Goal: Task Accomplishment & Management: Complete application form

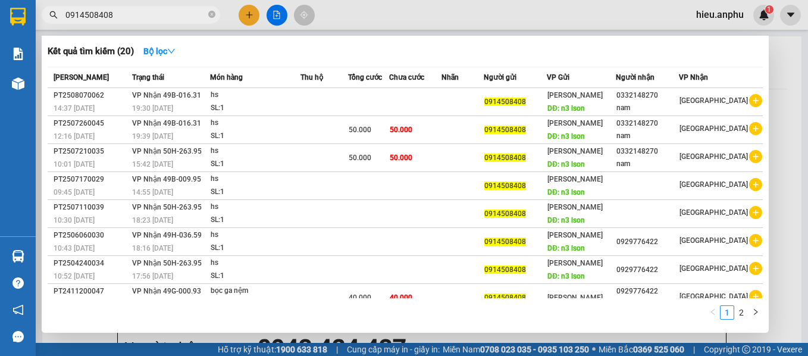
type input "0"
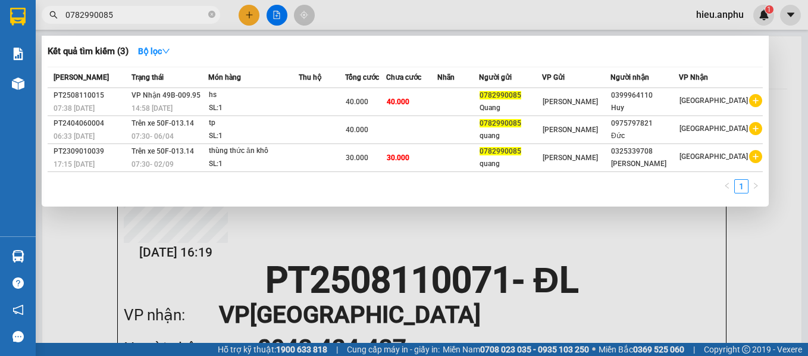
type input "0782990085"
click at [248, 14] on div at bounding box center [404, 178] width 808 height 356
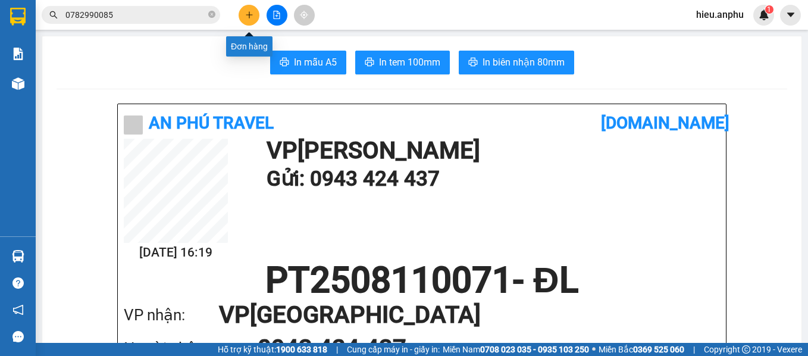
click at [253, 15] on icon "plus" at bounding box center [249, 15] width 8 height 8
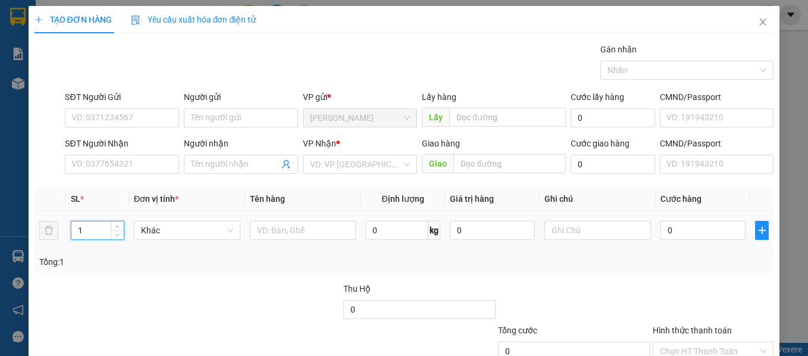
click at [101, 229] on input "1" at bounding box center [97, 230] width 52 height 18
type input "3"
click at [289, 234] on input "text" at bounding box center [303, 230] width 106 height 19
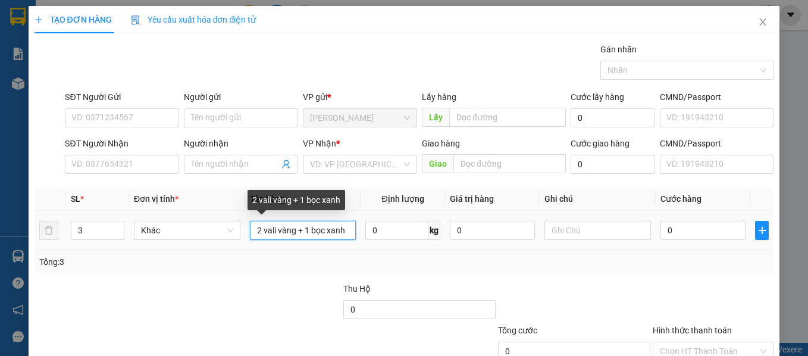
click at [295, 230] on input "2 vali vàng + 1 bọc xanh" at bounding box center [303, 230] width 106 height 19
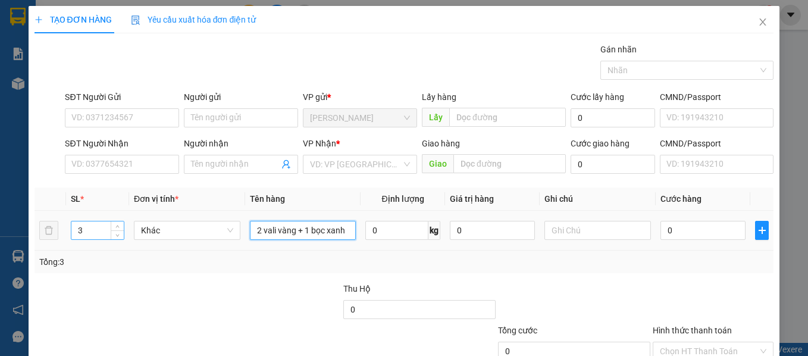
type input "2 vali vàng + 1 bọc xanh"
click at [55, 233] on tr "3 Khác 2 vali vàng + 1 bọc xanh 0 kg 0 0" at bounding box center [404, 231] width 739 height 40
type input "5"
click at [119, 264] on div "Tổng: 5" at bounding box center [176, 261] width 274 height 13
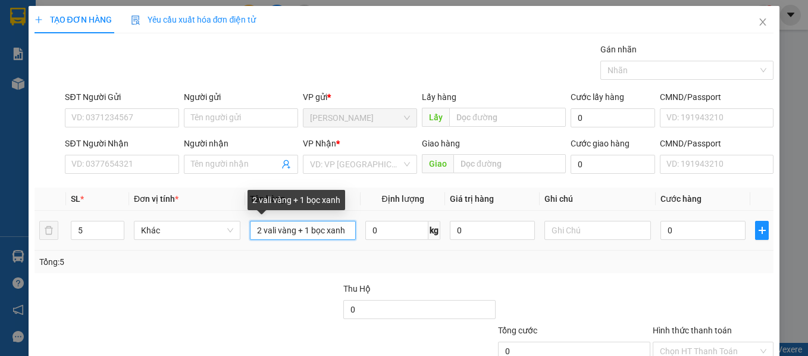
click at [292, 231] on input "2 vali vàng + 1 bọc xanh" at bounding box center [303, 230] width 106 height 19
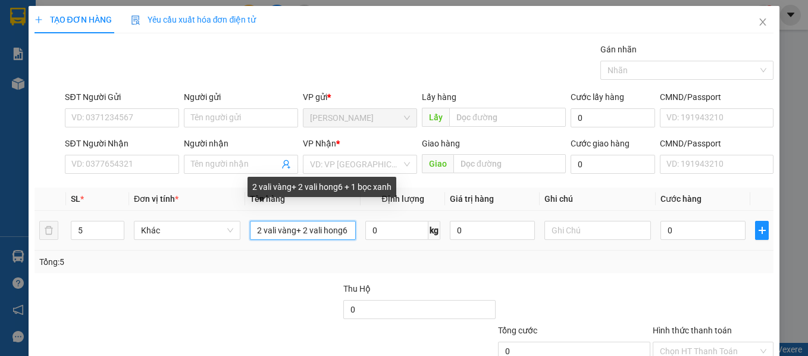
scroll to position [0, 2]
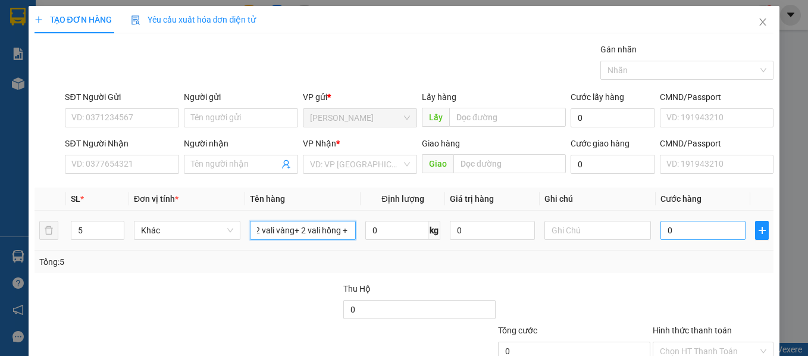
type input "2 vali vàng+ 2 vali hồng + 1 bọc xanh"
click at [684, 231] on input "0" at bounding box center [702, 230] width 85 height 19
click at [701, 231] on input "0" at bounding box center [702, 230] width 85 height 19
type input "02"
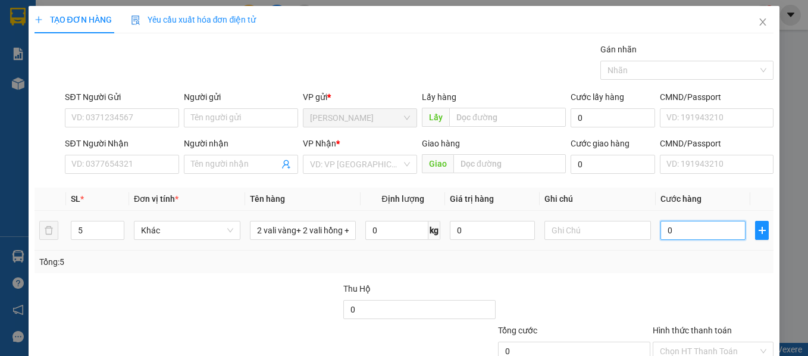
type input "2"
type input "025"
type input "25"
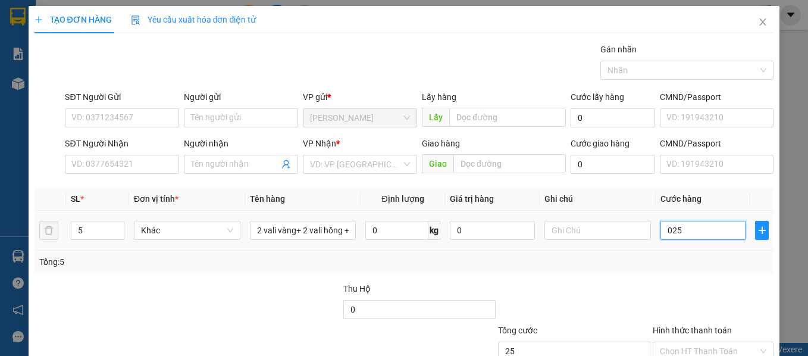
type input "0.250"
type input "250"
type input "025"
type input "25"
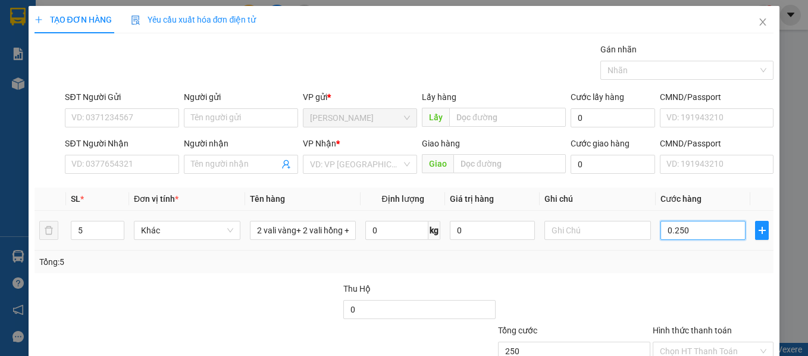
type input "25"
type input "02"
type input "2"
type input "0"
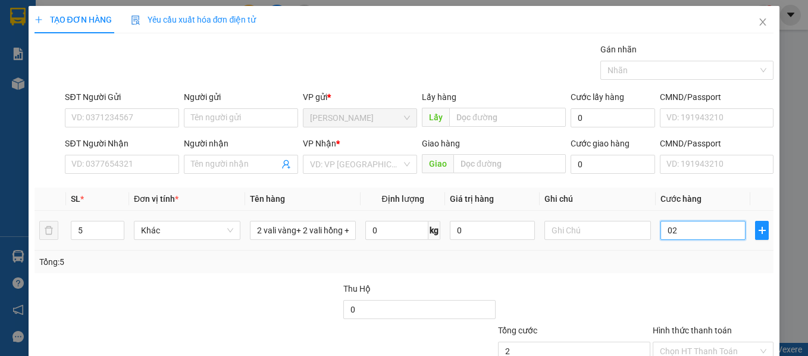
type input "0"
type input "02"
type input "2"
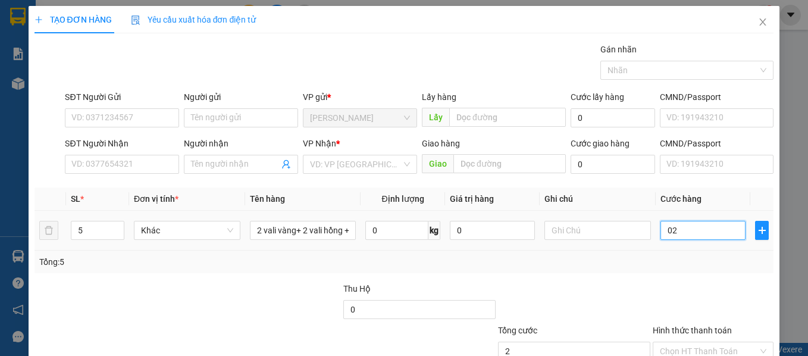
type input "025"
type input "25"
type input "0.250"
type input "250"
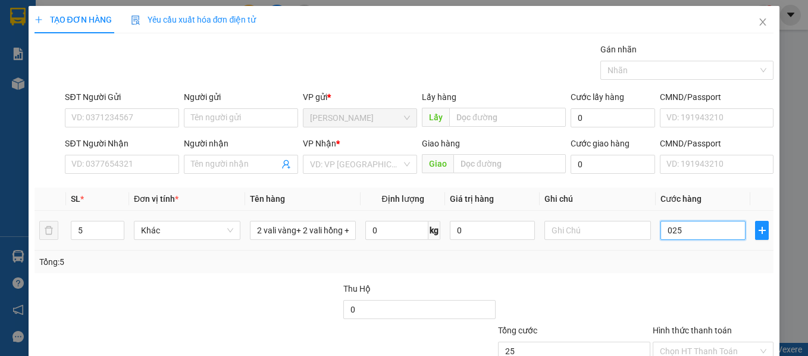
type input "250"
type input "025"
type input "25"
type input "02"
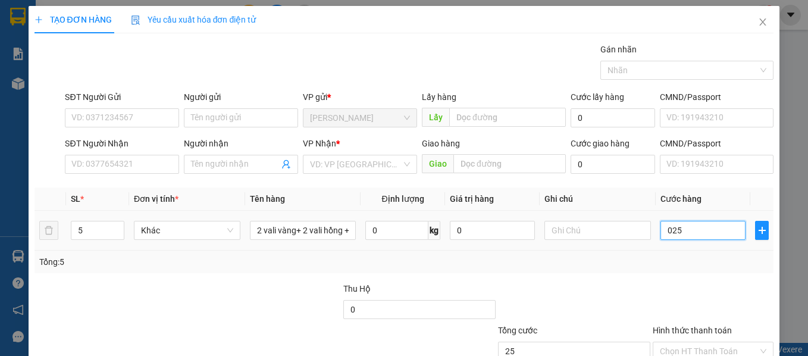
type input "2"
type input "0"
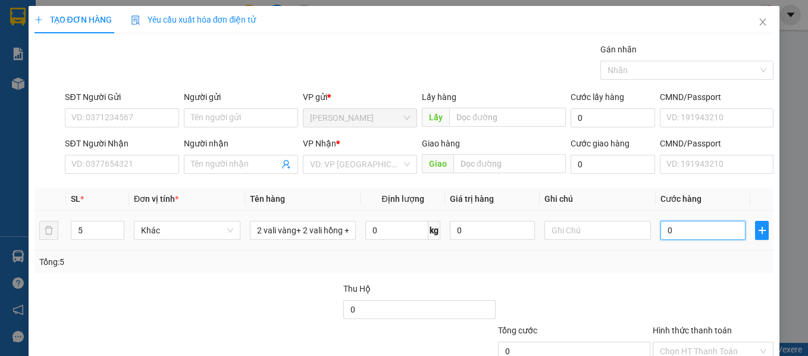
type input "02"
type input "2"
type input "0"
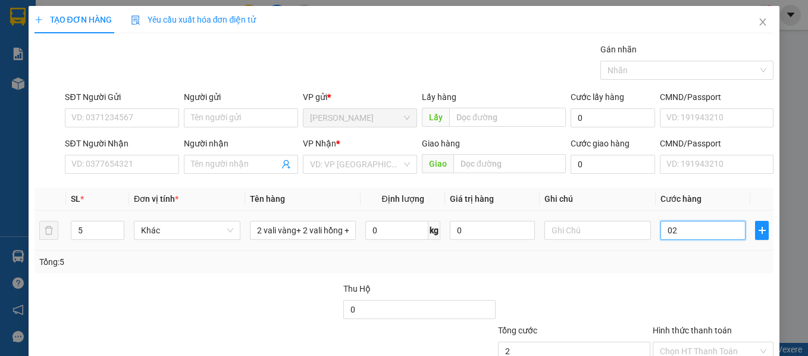
type input "0"
drag, startPoint x: 660, startPoint y: 231, endPoint x: 710, endPoint y: 231, distance: 50.0
click at [710, 231] on input "0" at bounding box center [702, 230] width 85 height 19
type input "2"
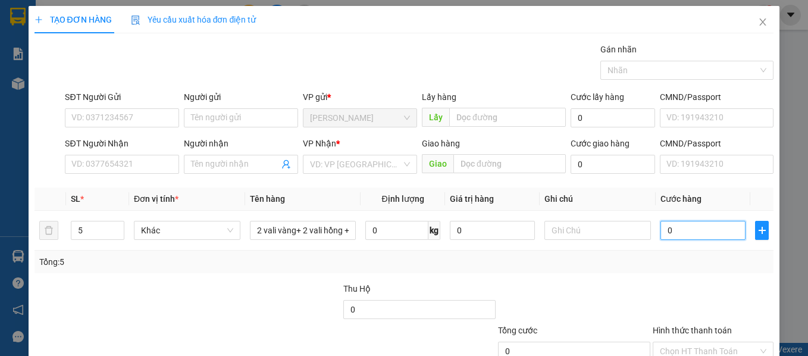
type input "2"
type input "25"
type input "250"
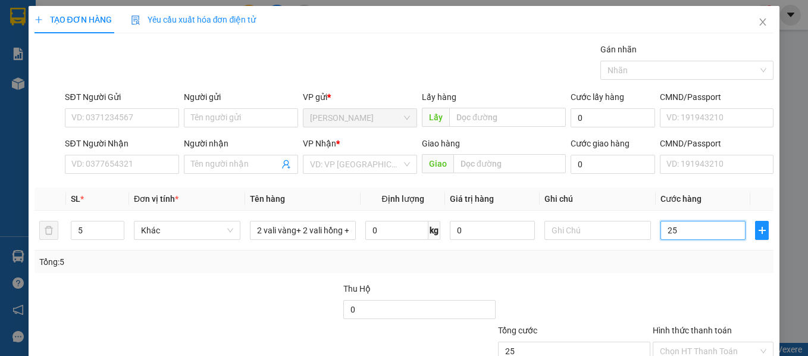
type input "250"
type input "250.000"
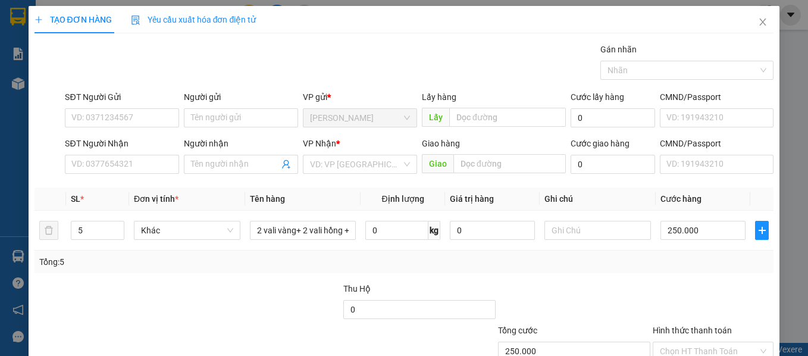
click at [670, 274] on div "Transit Pickup Surcharge Ids Transit Deliver Surcharge Ids Transit Deliver Surc…" at bounding box center [404, 230] width 739 height 374
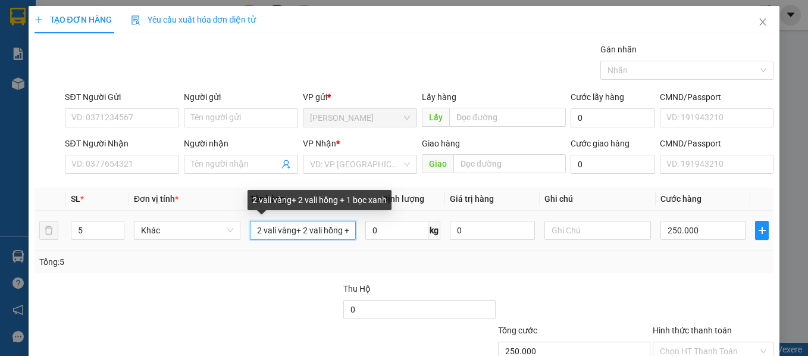
click at [344, 232] on input "2 vali vàng+ 2 vali hồng + 1 bọc xanh" at bounding box center [303, 230] width 106 height 19
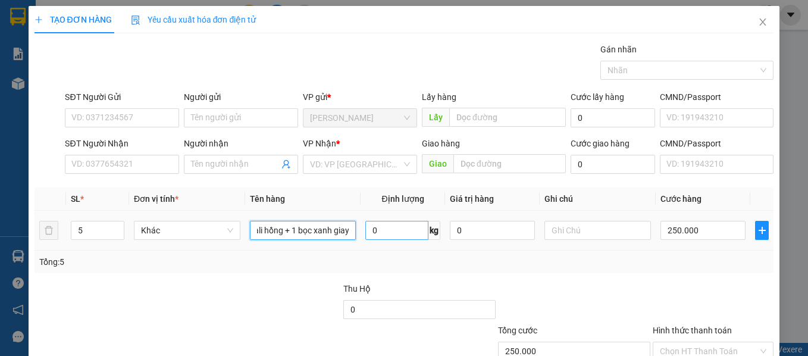
scroll to position [0, 65]
type input "2 vali vàng+ 2 vali hồng + 1 bọc xanh giay"
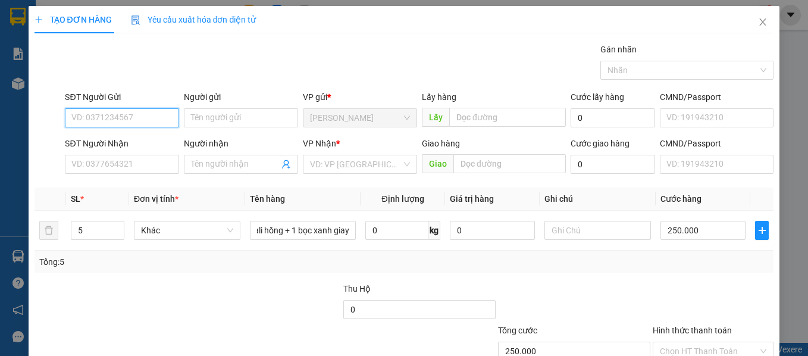
scroll to position [0, 0]
click at [96, 120] on input "SĐT Người Gửi" at bounding box center [122, 117] width 114 height 19
type input "0368445635"
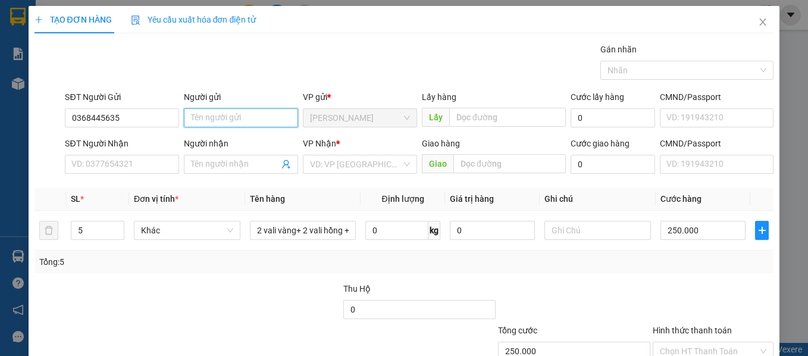
click at [234, 118] on input "Người gửi" at bounding box center [241, 117] width 114 height 19
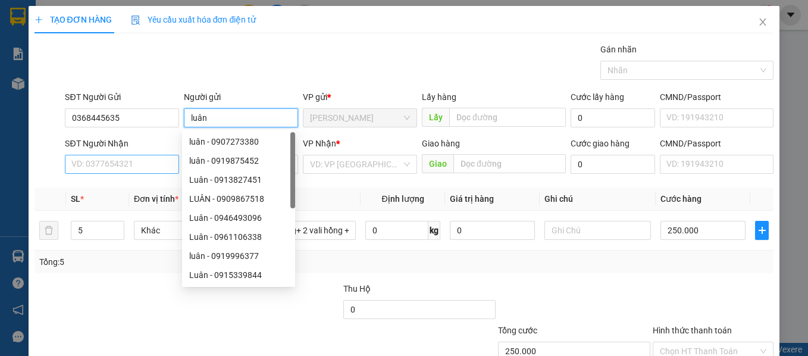
type input "luân"
click at [133, 167] on input "SĐT Người Nhận" at bounding box center [122, 164] width 114 height 19
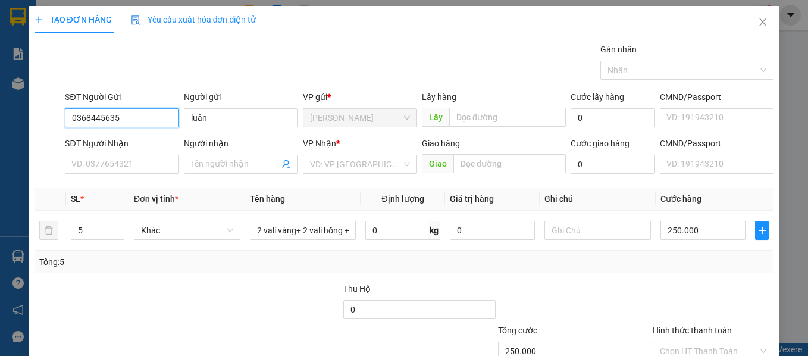
drag, startPoint x: 120, startPoint y: 116, endPoint x: 62, endPoint y: 112, distance: 58.4
click at [62, 112] on div "SĐT Người Gửi 0368445635 0368445635" at bounding box center [121, 111] width 119 height 42
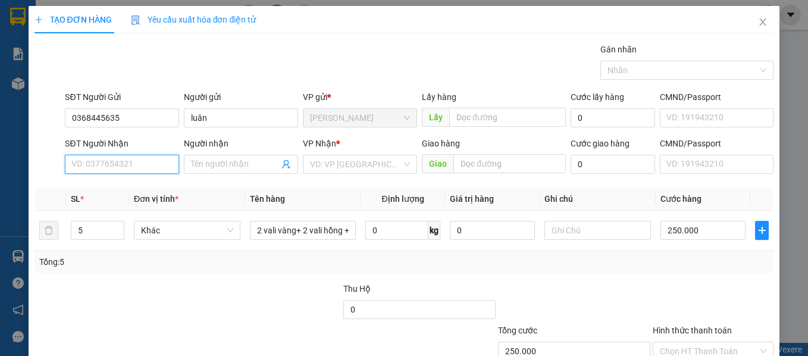
paste input "0368445635"
type input "0368445635"
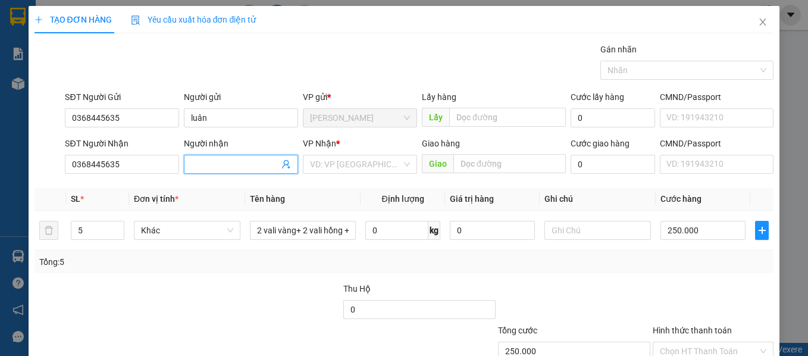
click at [242, 160] on input "Người nhận" at bounding box center [235, 164] width 88 height 13
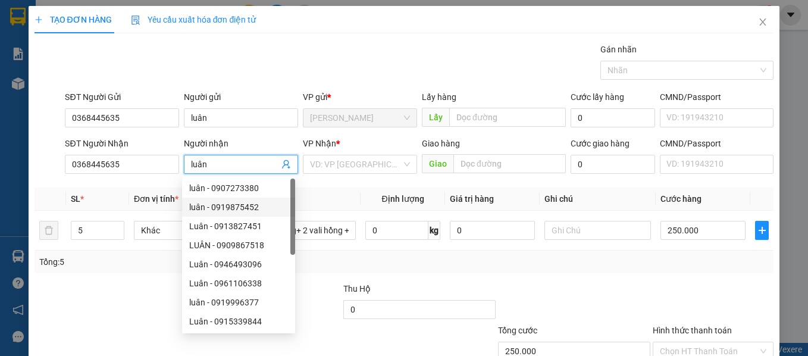
type input "luân"
click at [127, 303] on div at bounding box center [110, 303] width 155 height 42
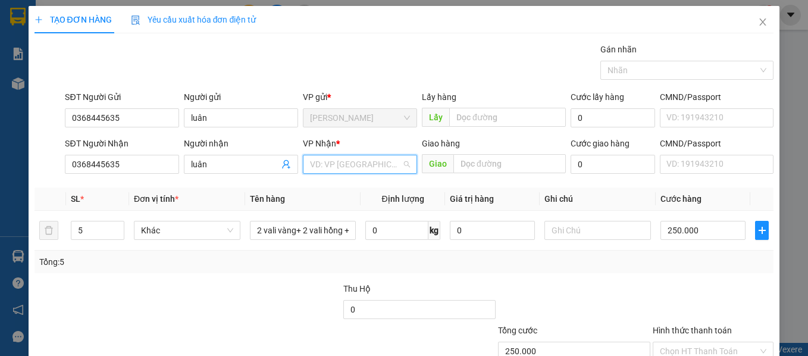
click at [345, 168] on input "search" at bounding box center [356, 164] width 92 height 18
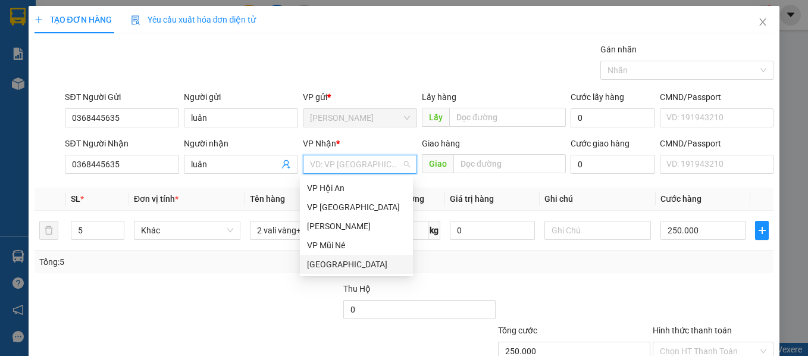
click at [331, 261] on div "[GEOGRAPHIC_DATA]" at bounding box center [356, 264] width 99 height 13
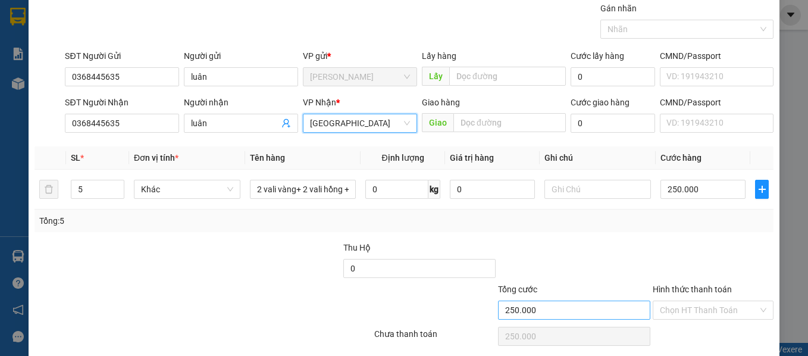
scroll to position [59, 0]
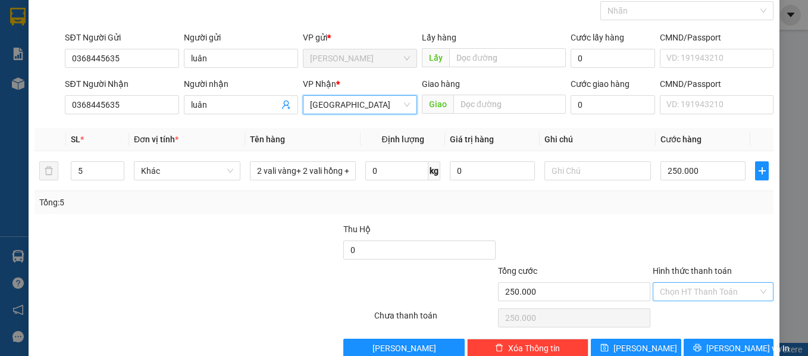
click at [707, 292] on input "Hình thức thanh toán" at bounding box center [709, 292] width 99 height 18
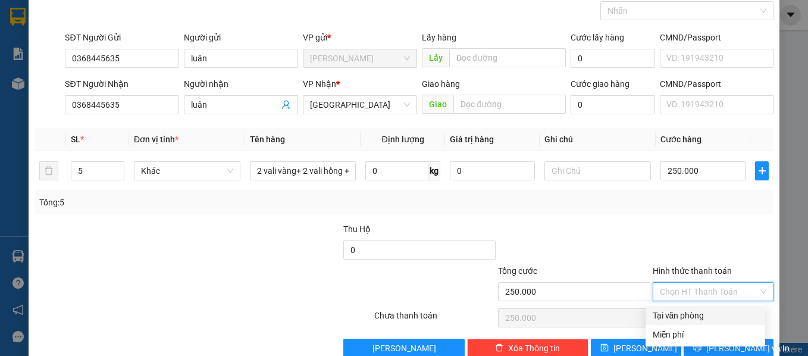
click at [703, 312] on div "Tại văn phòng" at bounding box center [705, 315] width 105 height 13
type input "0"
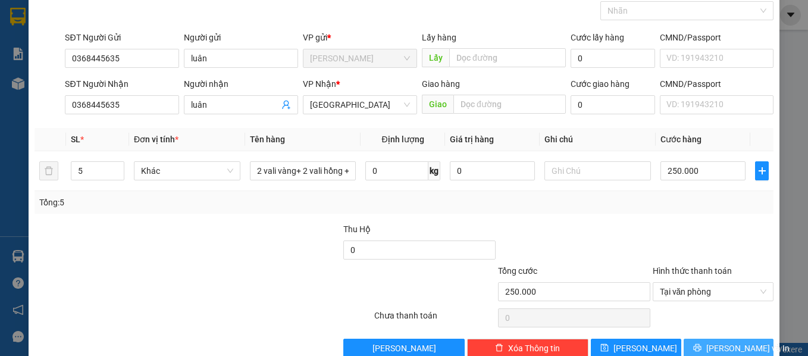
click at [723, 343] on span "[PERSON_NAME] và In" at bounding box center [747, 347] width 83 height 13
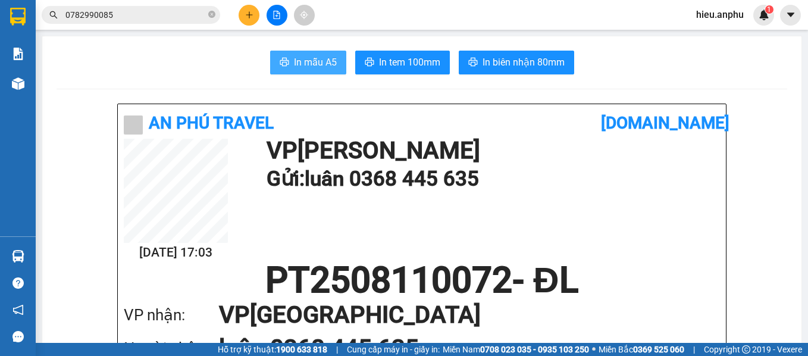
click at [281, 55] on button "In mẫu A5" at bounding box center [308, 63] width 76 height 24
click at [322, 62] on span "In mẫu A5" at bounding box center [315, 62] width 43 height 15
click at [253, 14] on icon "plus" at bounding box center [249, 15] width 8 height 8
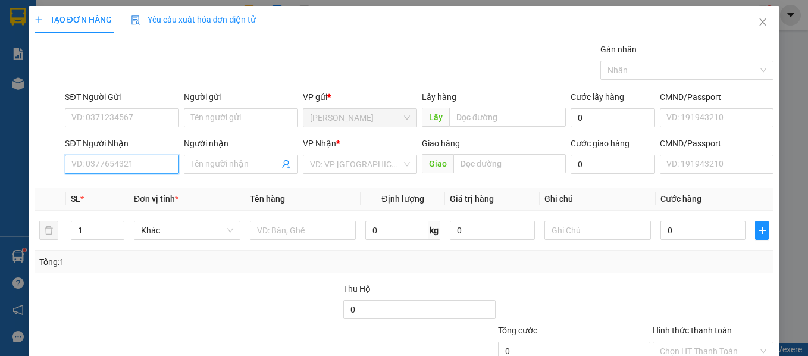
click at [122, 156] on input "SĐT Người Nhận" at bounding box center [122, 164] width 114 height 19
type input "0349774415"
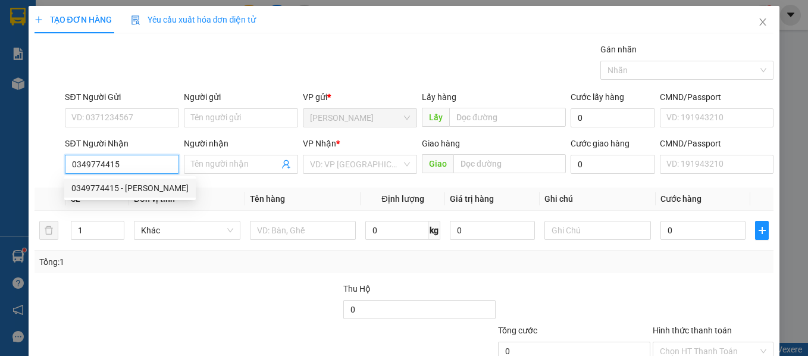
click at [99, 189] on div "0349774415 - [PERSON_NAME]" at bounding box center [129, 187] width 117 height 13
type input "tuan"
type input "30.000"
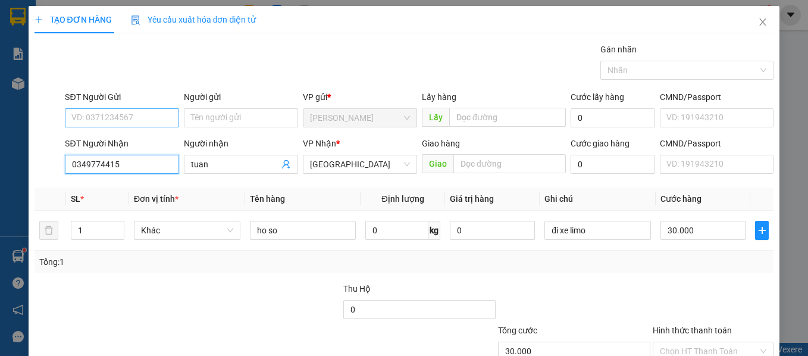
type input "0349774415"
click at [142, 111] on input "SĐT Người Gửi" at bounding box center [122, 117] width 114 height 19
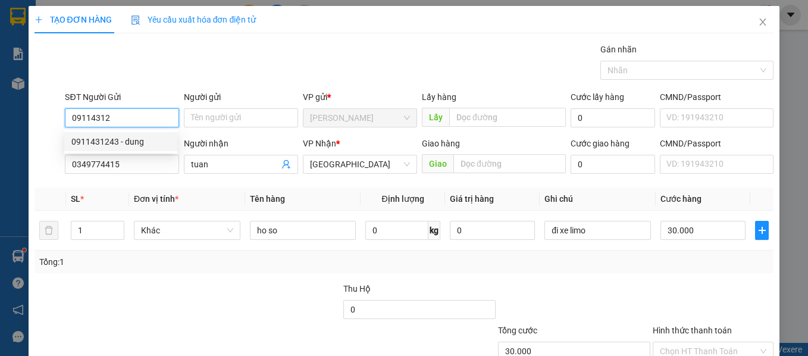
click at [144, 137] on div "0911431243 - dung" at bounding box center [120, 141] width 99 height 13
type input "0911431243"
type input "dung"
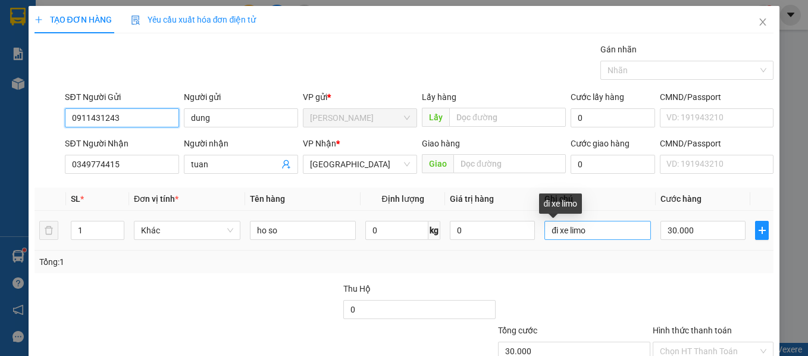
type input "0911431243"
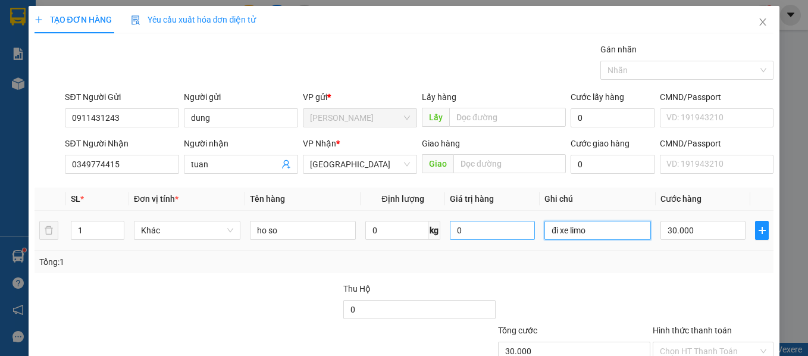
drag, startPoint x: 614, startPoint y: 233, endPoint x: 513, endPoint y: 233, distance: 101.1
click at [513, 233] on tr "1 Khác ho so 0 kg 0 đi xe limo 30.000" at bounding box center [404, 231] width 739 height 40
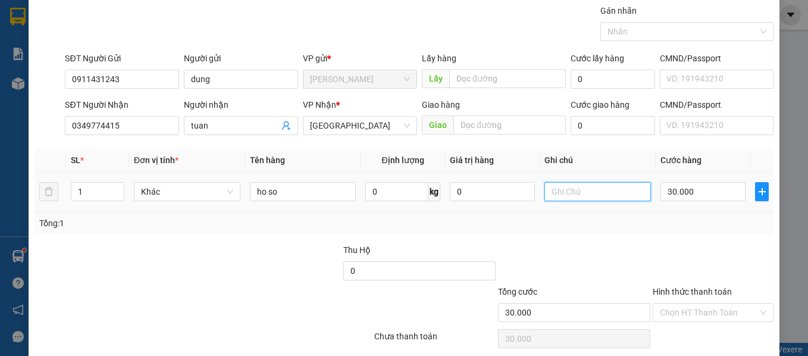
scroll to position [59, 0]
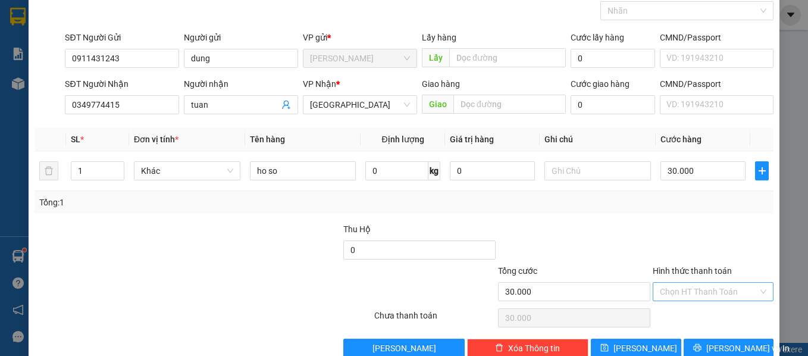
click at [695, 292] on input "Hình thức thanh toán" at bounding box center [709, 292] width 99 height 18
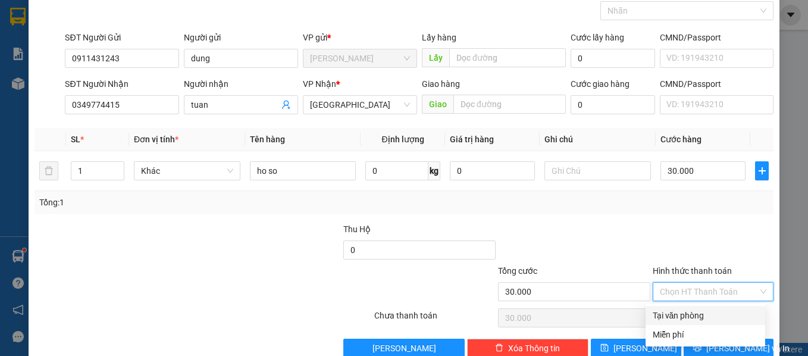
click at [692, 315] on div "Tại văn phòng" at bounding box center [705, 315] width 105 height 13
type input "0"
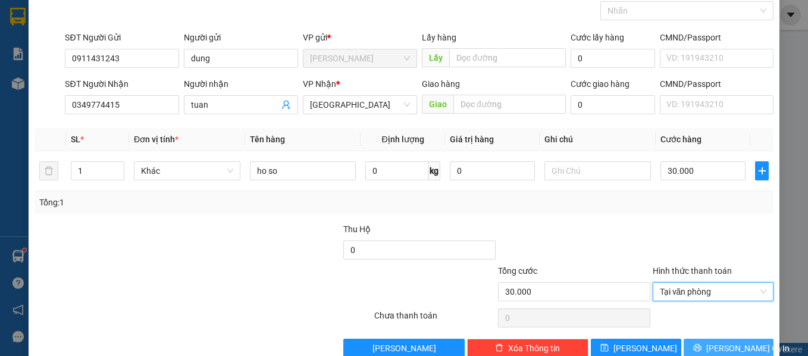
click at [713, 341] on span "[PERSON_NAME] và In" at bounding box center [747, 347] width 83 height 13
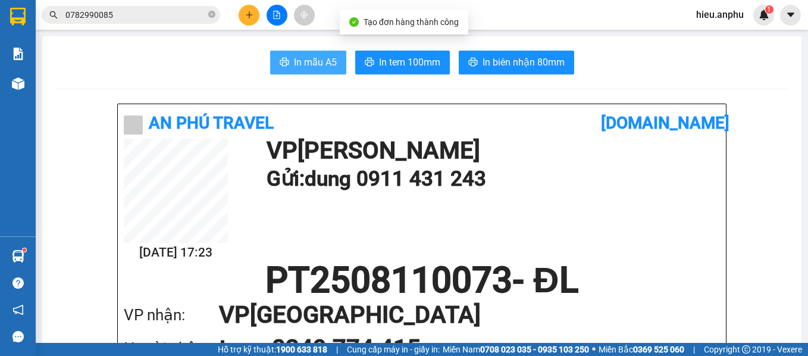
click at [311, 65] on span "In mẫu A5" at bounding box center [315, 62] width 43 height 15
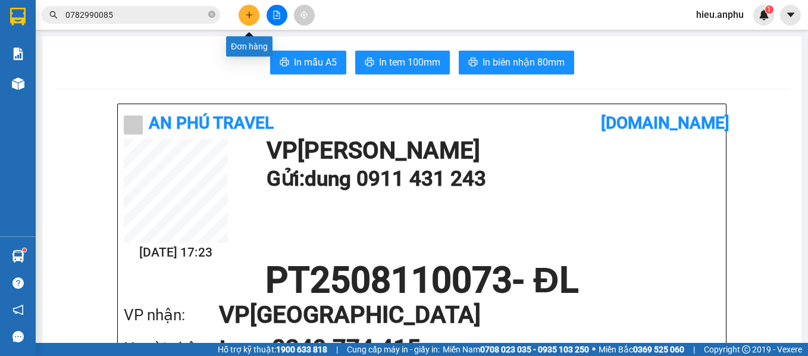
click at [245, 11] on icon "plus" at bounding box center [249, 15] width 8 height 8
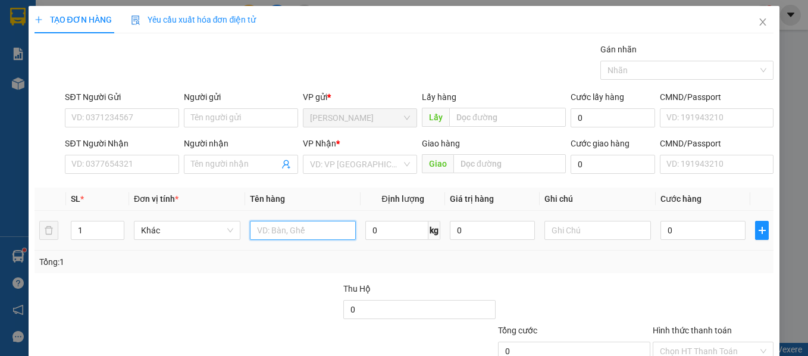
click at [262, 224] on input "text" at bounding box center [303, 230] width 106 height 19
type input "bep"
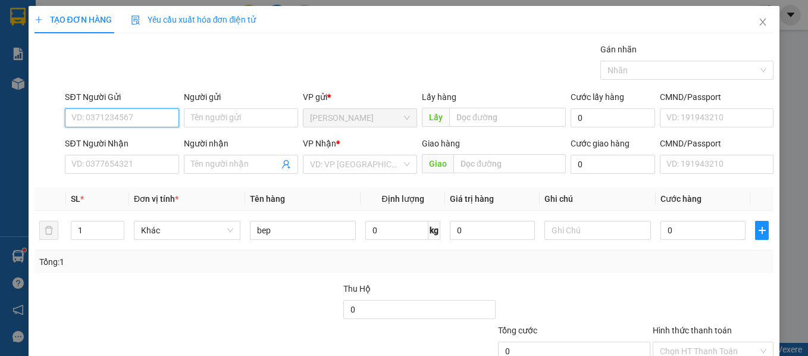
click at [108, 117] on input "SĐT Người Gửi" at bounding box center [122, 117] width 114 height 19
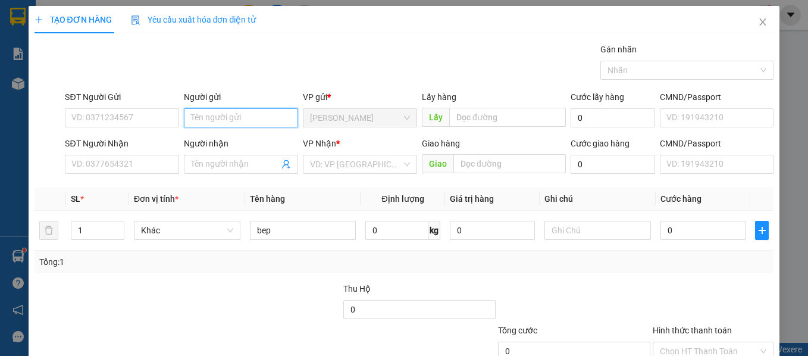
click at [203, 116] on input "Người gửi" at bounding box center [241, 117] width 114 height 19
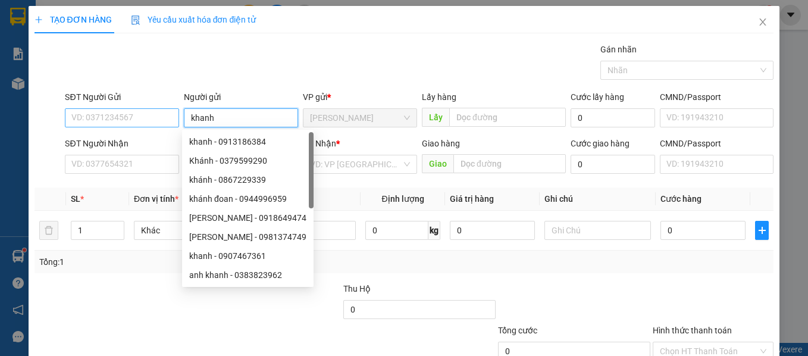
type input "khanh"
click at [139, 120] on input "SĐT Người Gửi" at bounding box center [122, 117] width 114 height 19
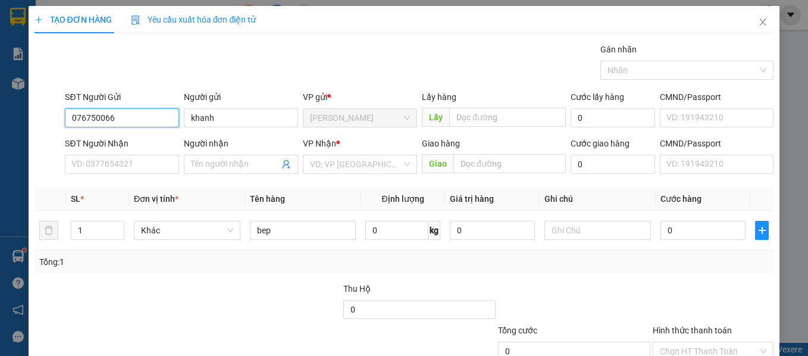
click at [101, 120] on input "076750066" at bounding box center [122, 117] width 114 height 19
click at [110, 121] on input "07675066" at bounding box center [122, 117] width 114 height 19
type input "0767506600"
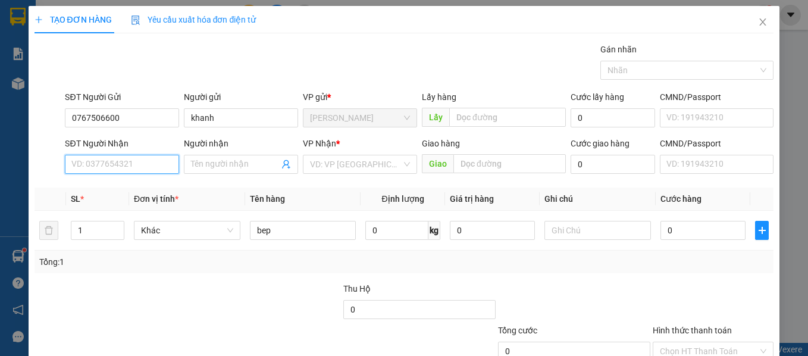
click at [87, 164] on input "SĐT Người Nhận" at bounding box center [122, 164] width 114 height 19
type input "0949070948"
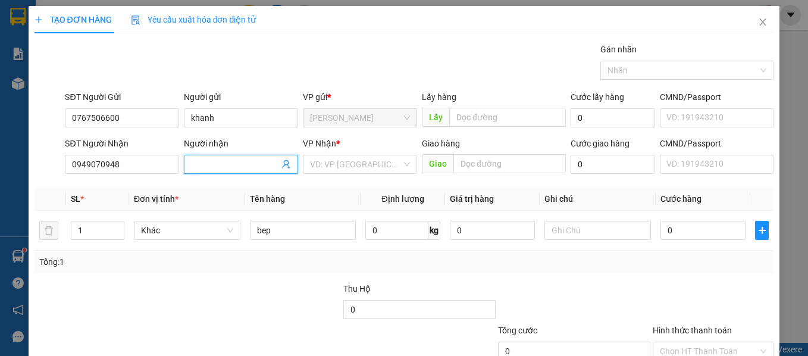
click at [212, 164] on input "Người nhận" at bounding box center [235, 164] width 88 height 13
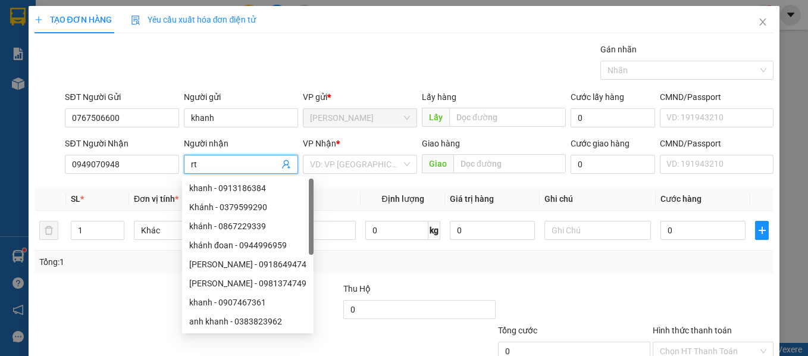
type input "r"
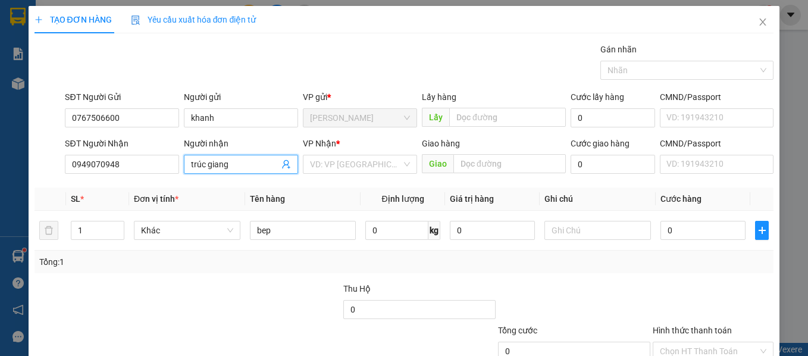
type input "trúc giang"
click at [435, 279] on div "Transit Pickup Surcharge Ids Transit Deliver Surcharge Ids Transit Deliver Surc…" at bounding box center [404, 230] width 739 height 374
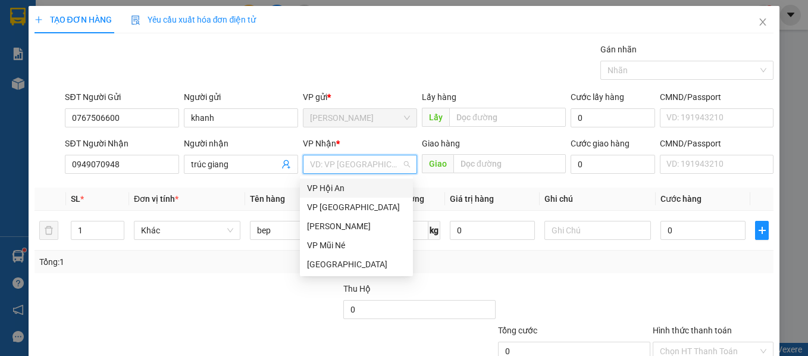
click at [371, 165] on input "search" at bounding box center [356, 164] width 92 height 18
click at [333, 261] on div "[GEOGRAPHIC_DATA]" at bounding box center [356, 264] width 99 height 13
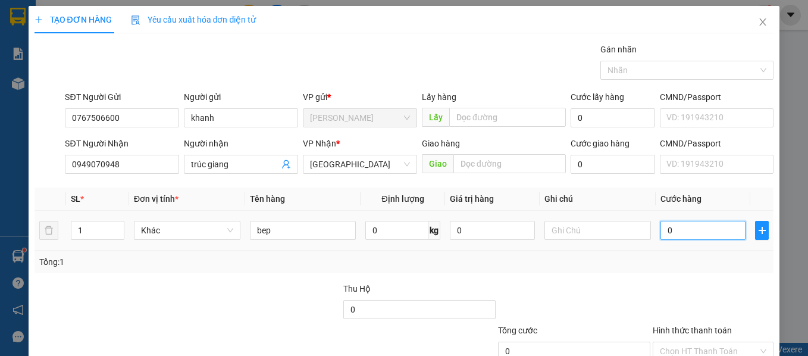
click at [680, 230] on input "0" at bounding box center [702, 230] width 85 height 19
type input "4"
type input "40"
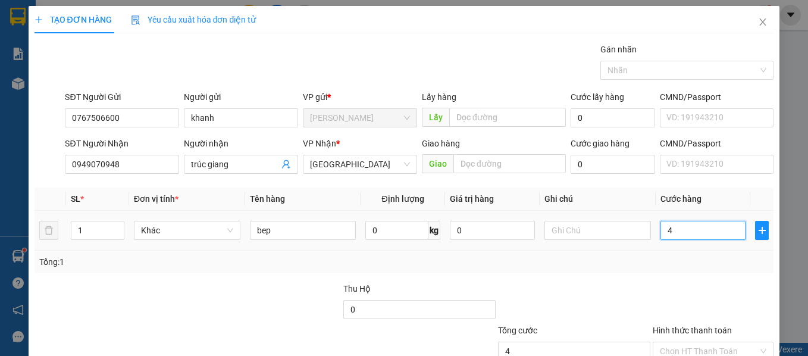
type input "40"
type input "40.000"
click at [687, 282] on div at bounding box center [713, 303] width 124 height 42
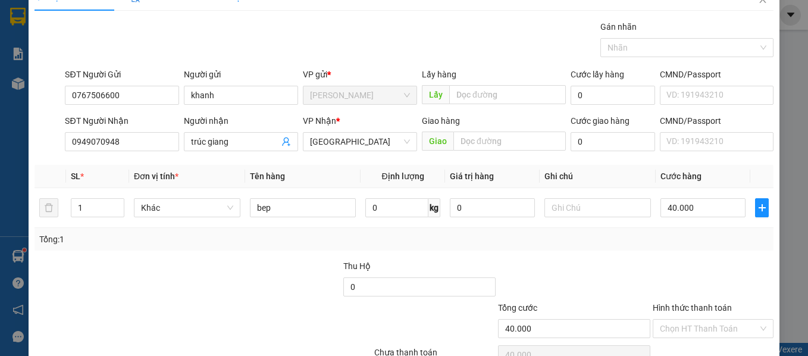
scroll to position [59, 0]
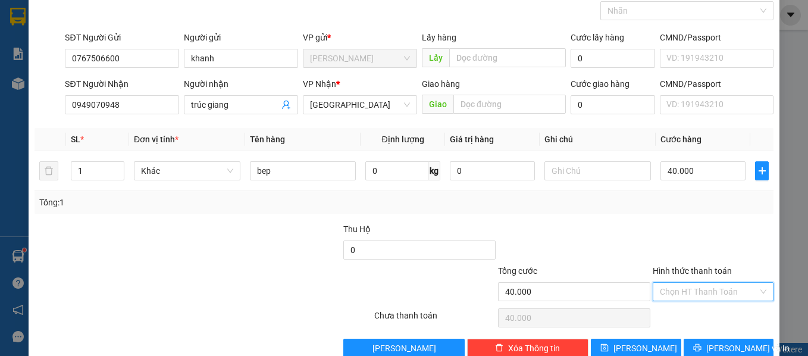
click at [690, 288] on input "Hình thức thanh toán" at bounding box center [709, 292] width 99 height 18
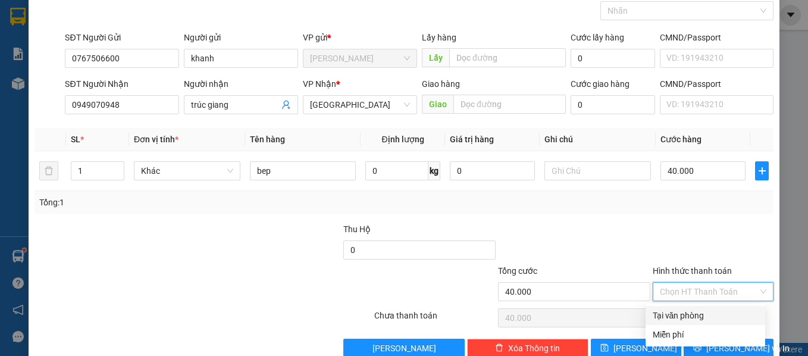
drag, startPoint x: 681, startPoint y: 313, endPoint x: 682, endPoint y: 305, distance: 8.4
click at [681, 313] on div "Tại văn phòng" at bounding box center [705, 315] width 105 height 13
type input "0"
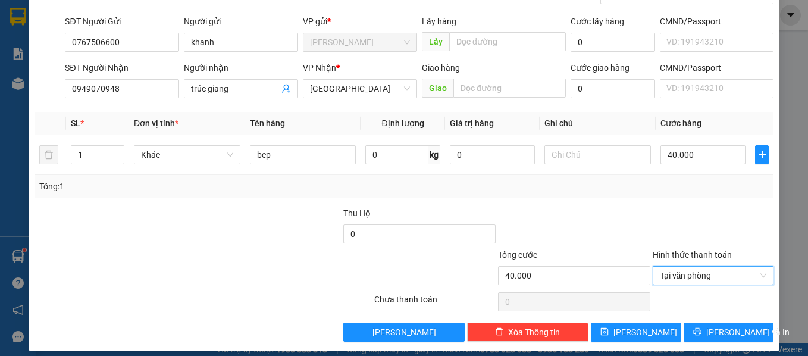
scroll to position [84, 0]
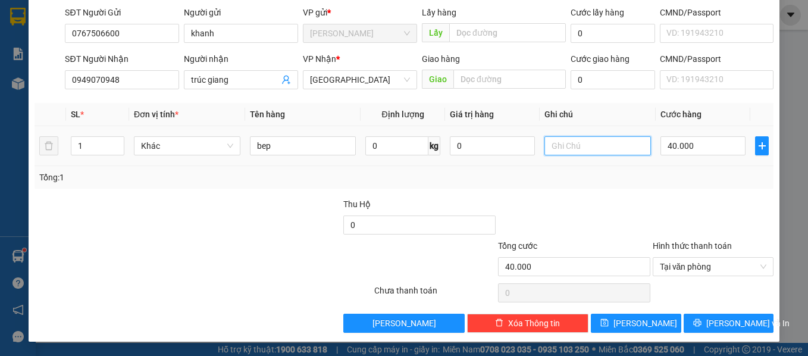
click at [558, 144] on input "text" at bounding box center [597, 145] width 106 height 19
type input "hang de vo"
click at [583, 188] on div "Tổng: 1" at bounding box center [404, 177] width 739 height 23
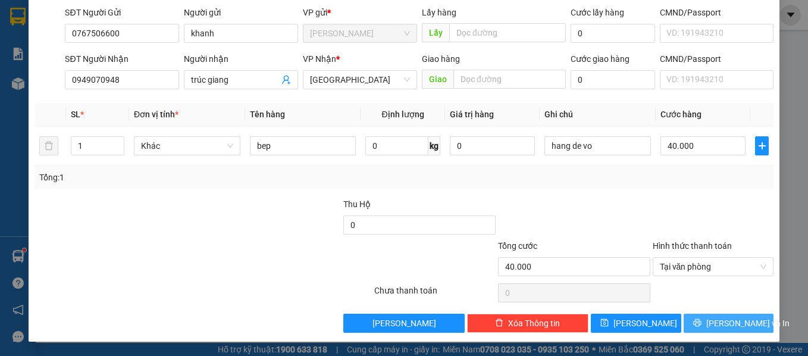
click at [716, 317] on span "[PERSON_NAME] và In" at bounding box center [747, 322] width 83 height 13
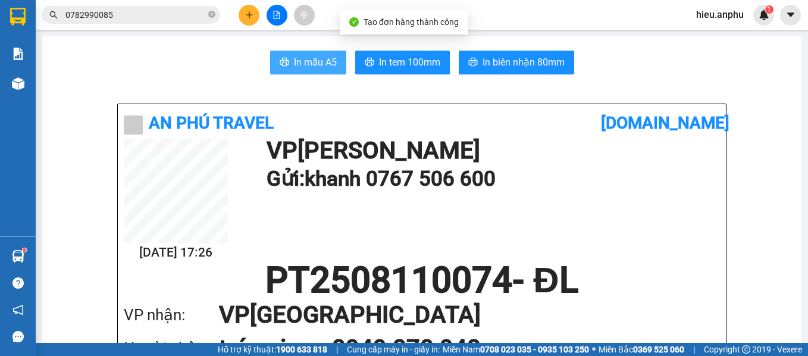
click at [283, 61] on icon "printer" at bounding box center [284, 62] width 9 height 8
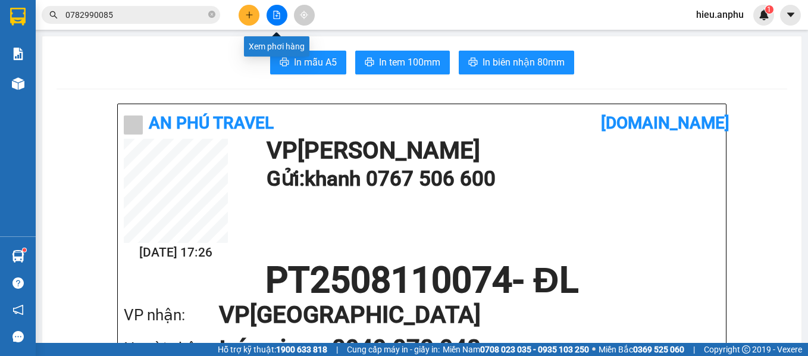
click at [280, 14] on icon "file-add" at bounding box center [277, 15] width 7 height 8
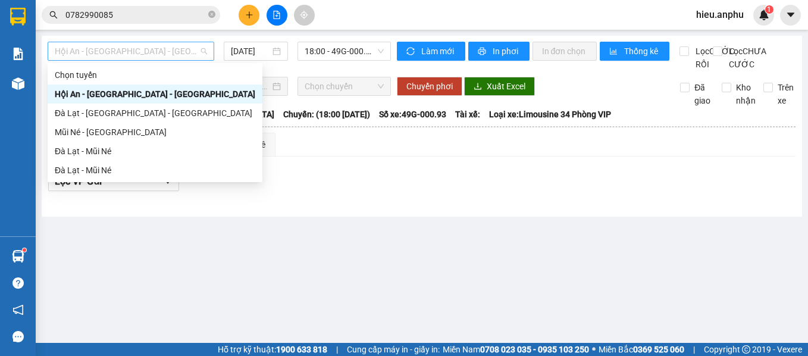
click at [180, 52] on span "Hội An - [GEOGRAPHIC_DATA] - [GEOGRAPHIC_DATA]" at bounding box center [131, 51] width 152 height 18
click at [104, 148] on div "Đà Lạt - Mũi Né" at bounding box center [155, 151] width 200 height 13
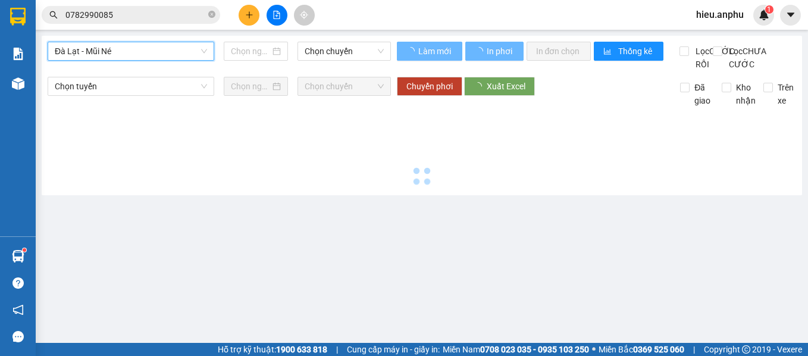
type input "[DATE]"
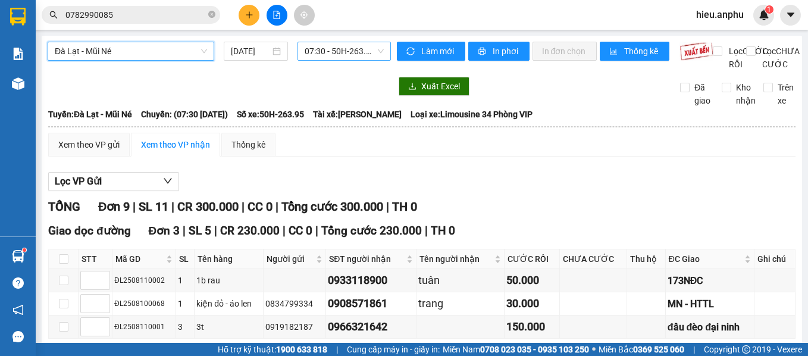
click at [327, 51] on span "07:30 - 50H-263.95" at bounding box center [344, 51] width 79 height 18
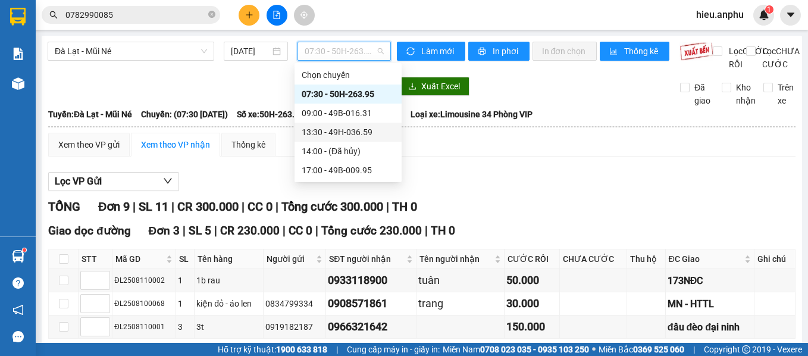
click at [324, 133] on div "13:30 - 49H-036.59" at bounding box center [348, 132] width 93 height 13
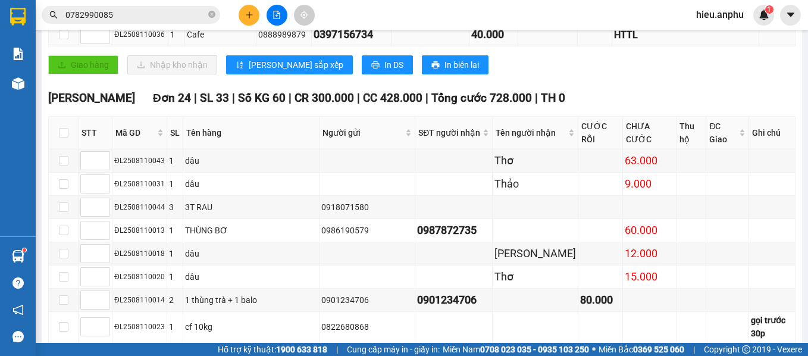
scroll to position [274, 0]
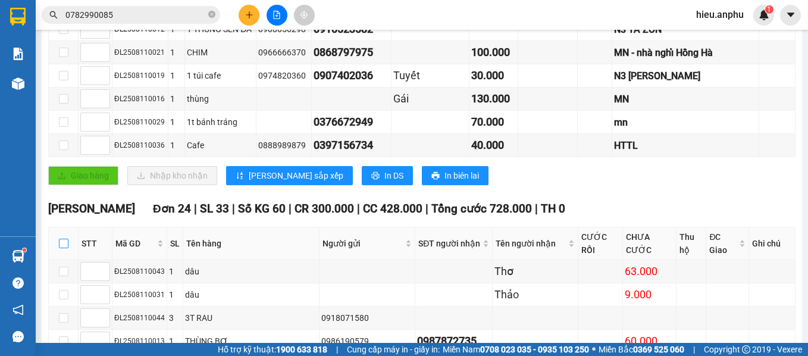
click at [64, 247] on input "checkbox" at bounding box center [64, 244] width 10 height 10
checkbox input "true"
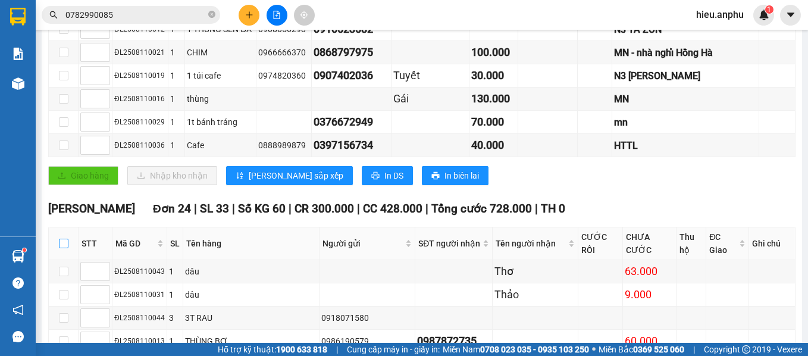
checkbox input "true"
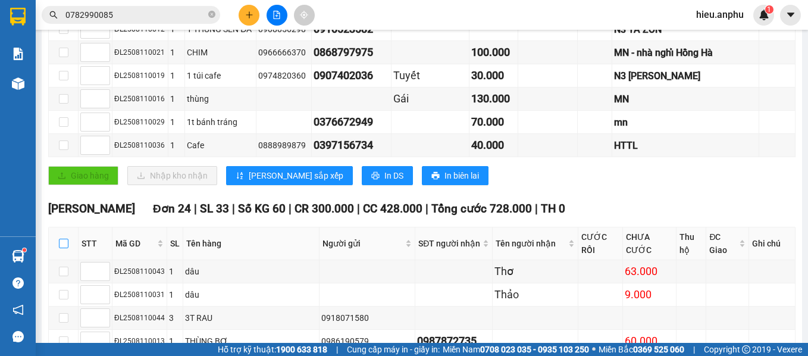
checkbox input "true"
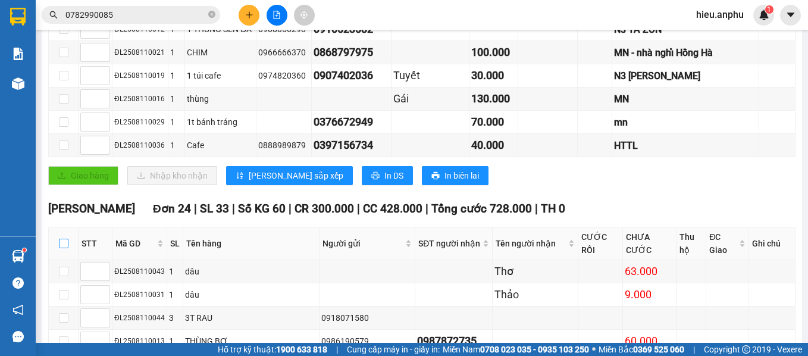
checkbox input "true"
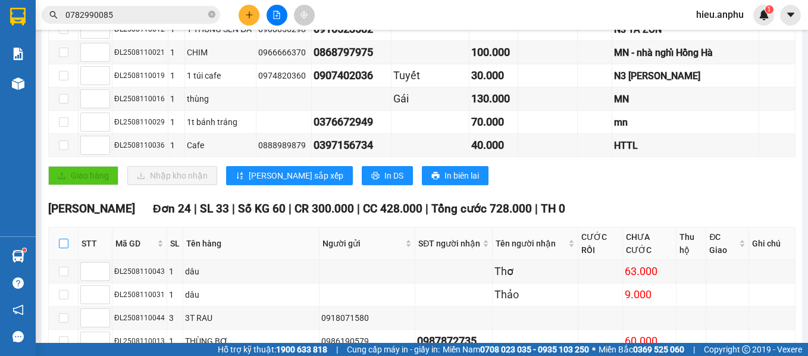
checkbox input "true"
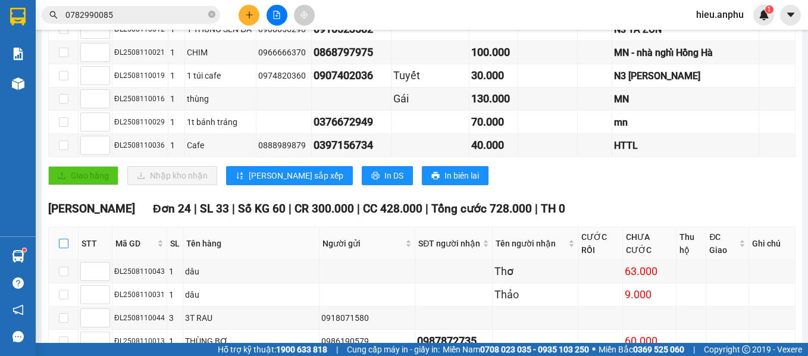
checkbox input "true"
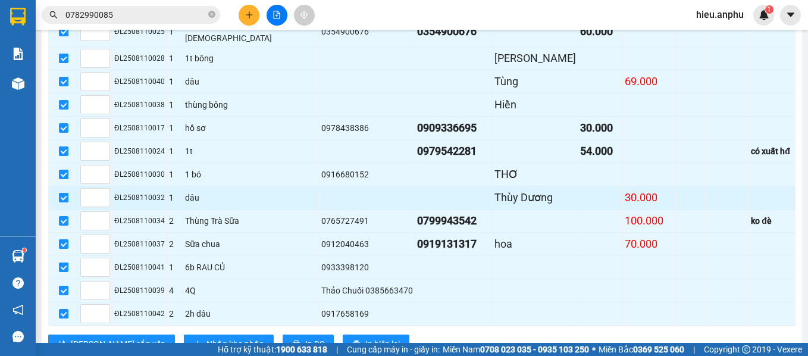
scroll to position [810, 0]
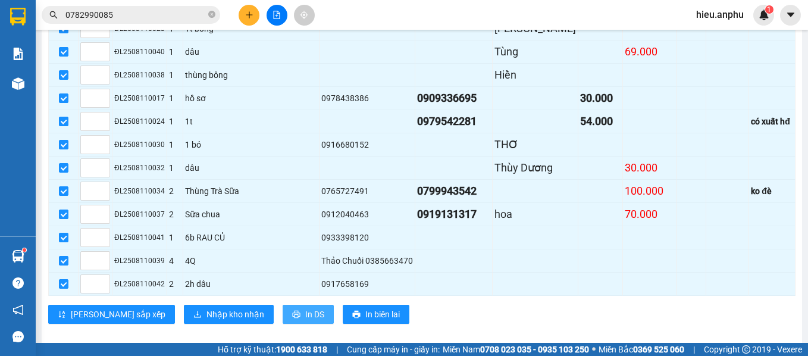
click at [305, 308] on span "In DS" at bounding box center [314, 314] width 19 height 13
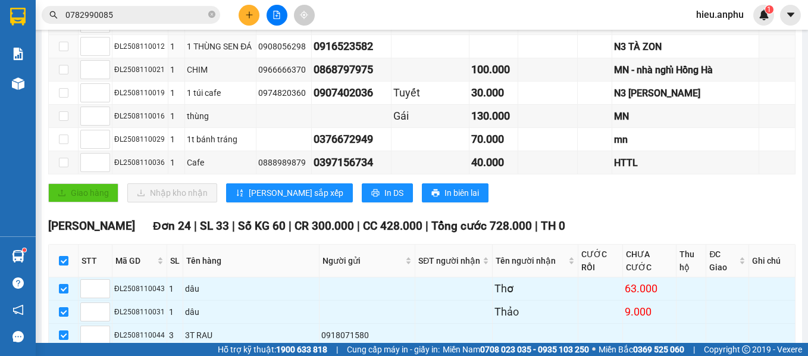
scroll to position [96, 0]
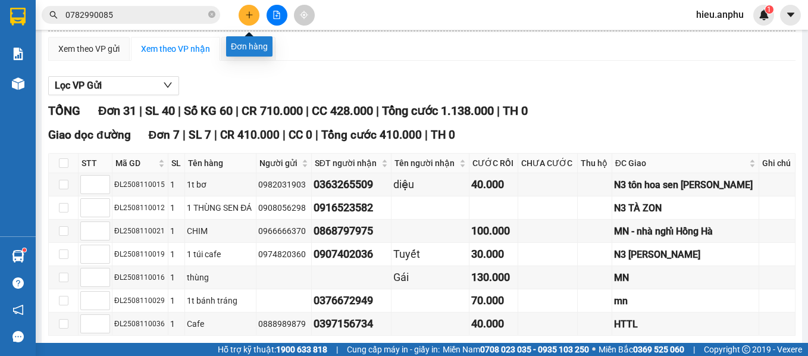
click at [252, 14] on icon "plus" at bounding box center [249, 15] width 8 height 8
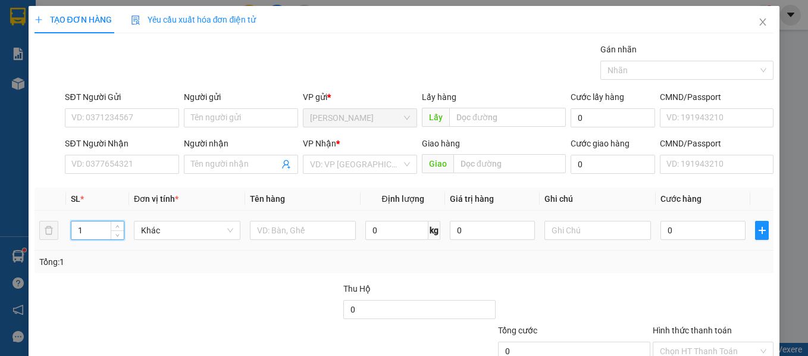
drag, startPoint x: 102, startPoint y: 225, endPoint x: 62, endPoint y: 232, distance: 39.9
click at [62, 232] on tr "1 Khác 0 kg 0 0" at bounding box center [404, 231] width 739 height 40
type input "3"
click at [264, 230] on input "text" at bounding box center [303, 230] width 106 height 19
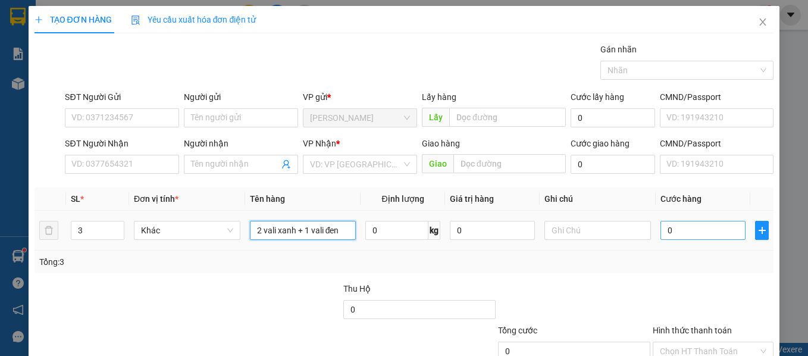
type input "2 vali xanh + 1 vali đen"
click at [675, 229] on input "0" at bounding box center [702, 230] width 85 height 19
type input "1"
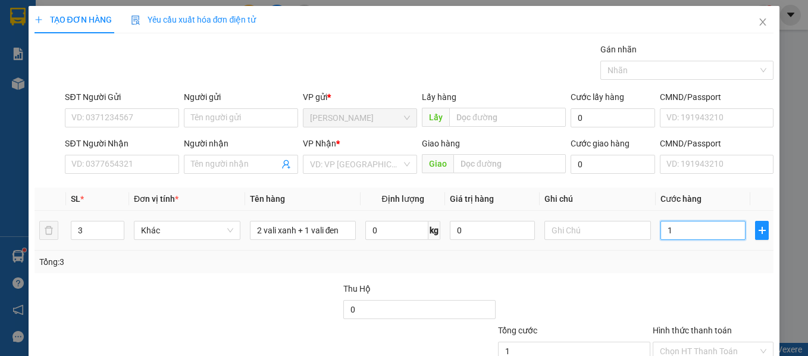
type input "18"
type input "180"
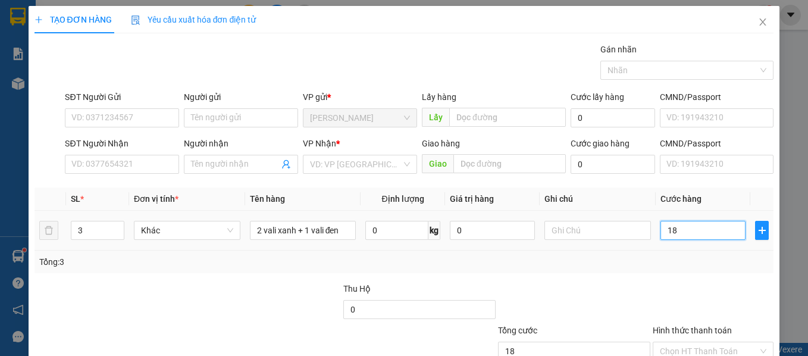
type input "180"
type input "180.000"
click at [623, 269] on div "Tổng: 3" at bounding box center [404, 261] width 739 height 23
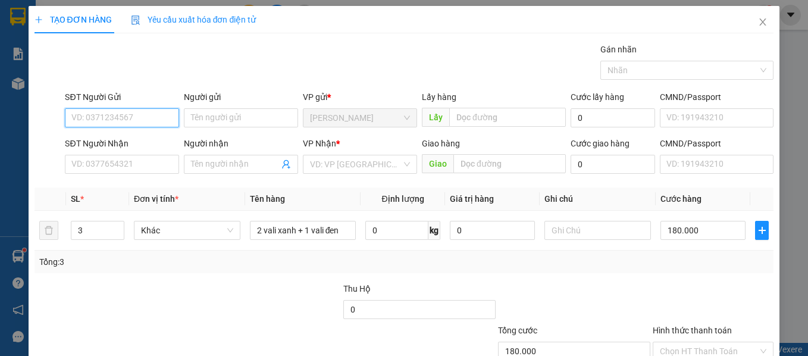
click at [140, 118] on input "SĐT Người Gửi" at bounding box center [122, 117] width 114 height 19
click at [159, 119] on input "SĐT Người Gửi" at bounding box center [122, 117] width 114 height 19
click at [156, 120] on input "SĐT Người Gửi" at bounding box center [122, 117] width 114 height 19
type input "0369451317"
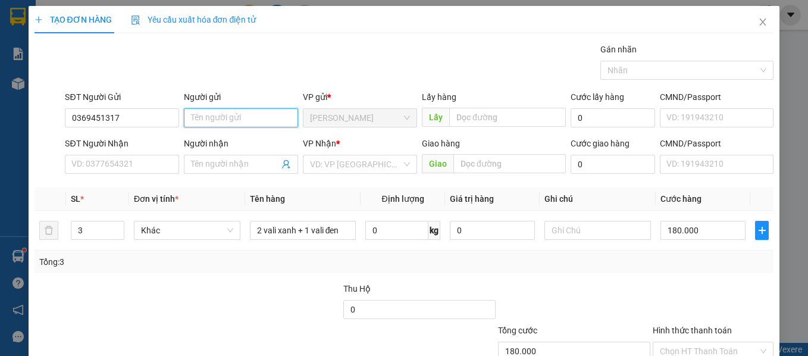
click at [256, 120] on input "Người gửi" at bounding box center [241, 117] width 114 height 19
type input "d"
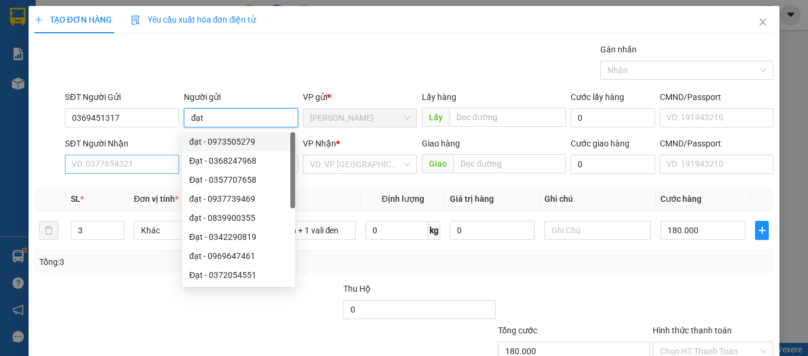
type input "đạt"
click at [111, 169] on input "SĐT Người Nhận" at bounding box center [122, 164] width 114 height 19
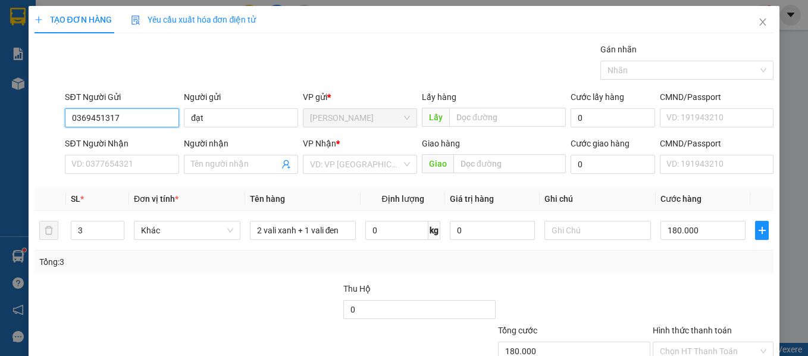
drag, startPoint x: 126, startPoint y: 117, endPoint x: 64, endPoint y: 117, distance: 61.9
click at [64, 117] on div "SĐT Người Gửi 0369451317 0369451317" at bounding box center [121, 111] width 119 height 42
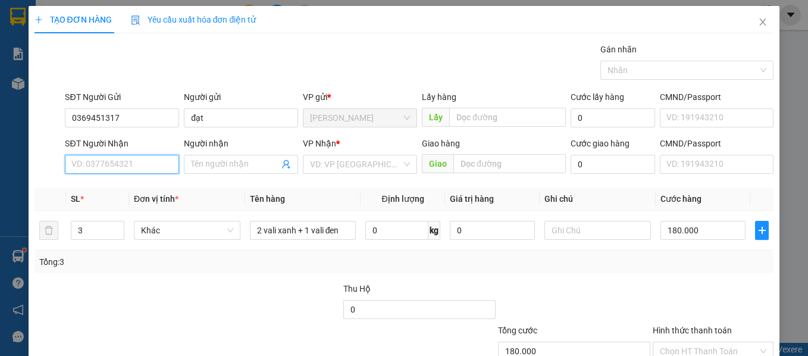
paste input "0369451317"
type input "0369451317"
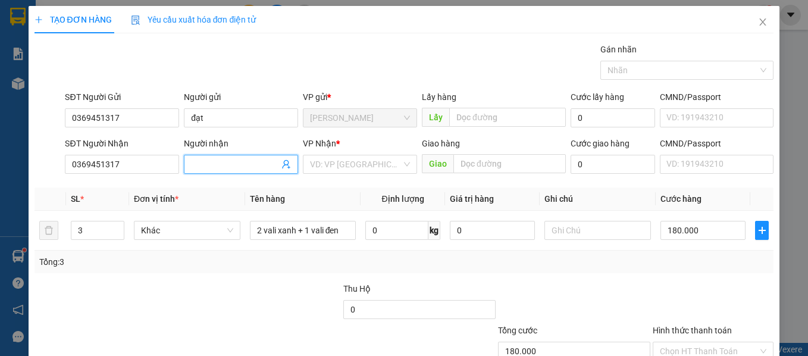
click at [215, 161] on input "Người nhận" at bounding box center [235, 164] width 88 height 13
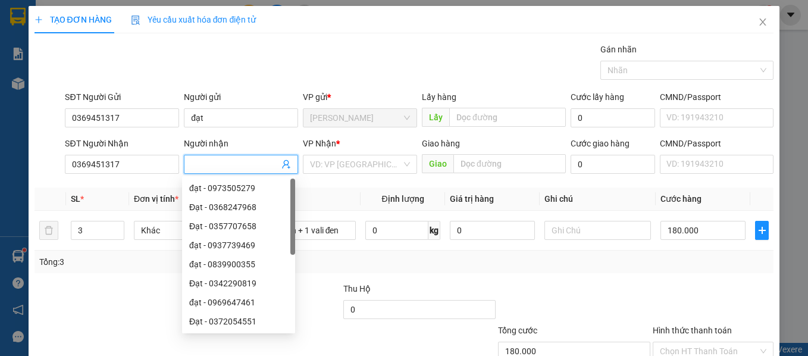
type input "d"
type input "đạt"
click at [119, 282] on div at bounding box center [110, 303] width 155 height 42
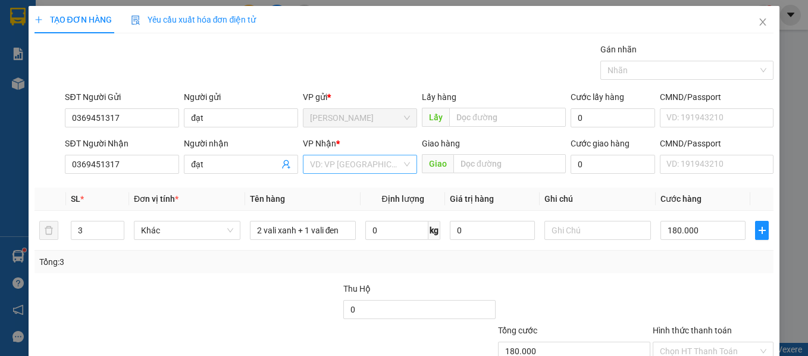
click at [365, 166] on input "search" at bounding box center [356, 164] width 92 height 18
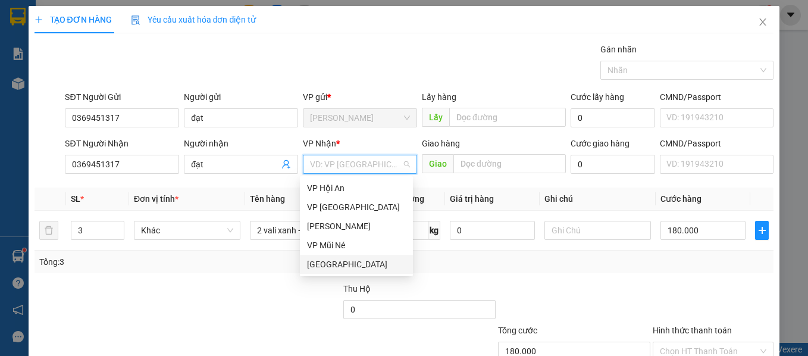
click at [328, 261] on div "[GEOGRAPHIC_DATA]" at bounding box center [356, 264] width 99 height 13
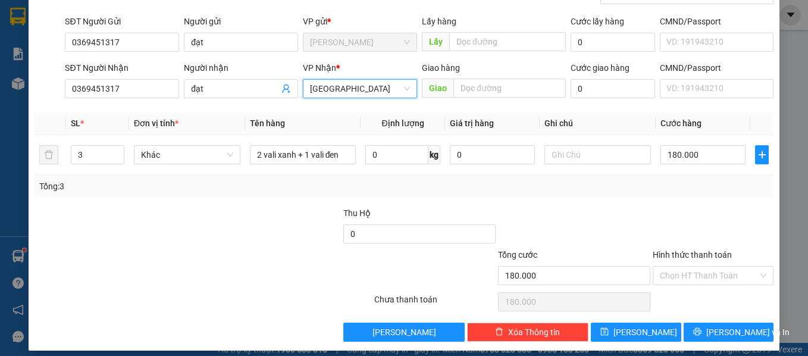
scroll to position [84, 0]
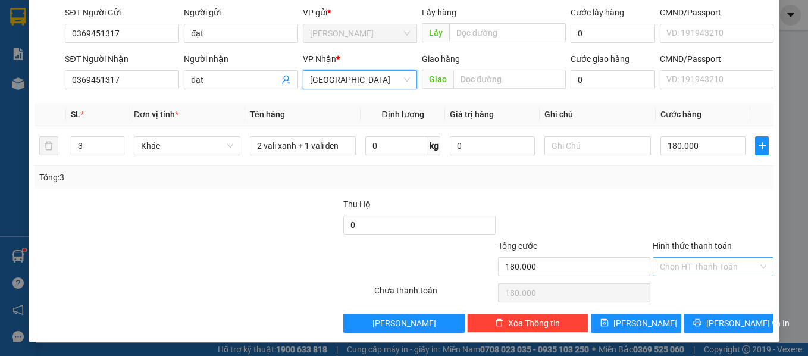
click at [692, 262] on input "Hình thức thanh toán" at bounding box center [709, 267] width 99 height 18
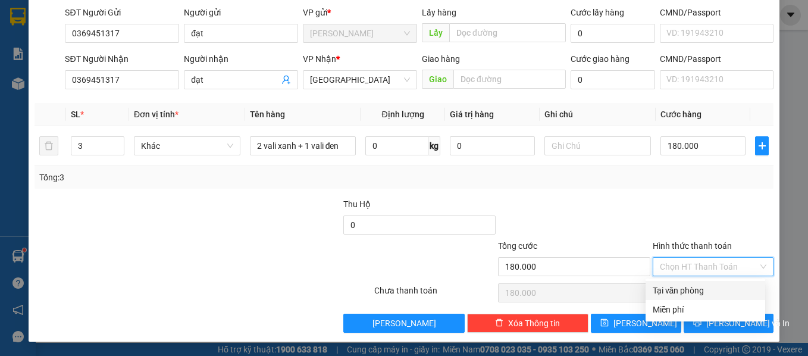
drag, startPoint x: 682, startPoint y: 289, endPoint x: 692, endPoint y: 284, distance: 10.9
click at [682, 290] on div "Tại văn phòng" at bounding box center [705, 290] width 105 height 13
type input "0"
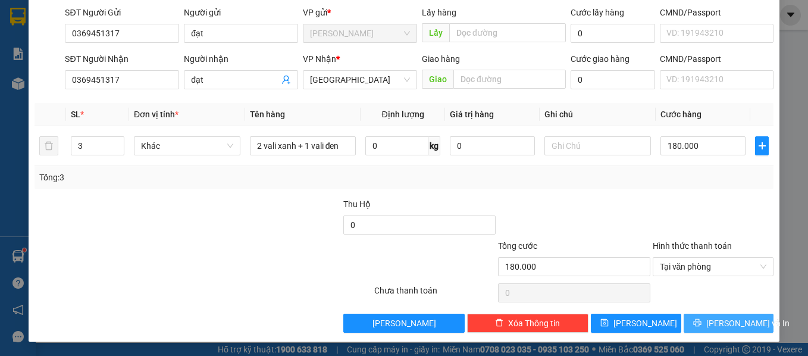
click at [738, 319] on span "[PERSON_NAME] và In" at bounding box center [747, 322] width 83 height 13
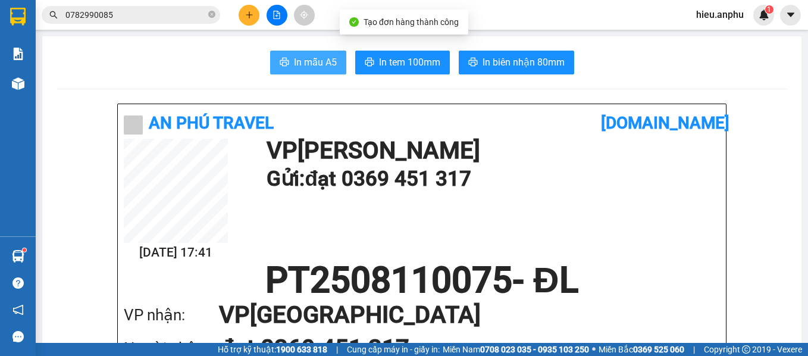
click at [303, 61] on span "In mẫu A5" at bounding box center [315, 62] width 43 height 15
click at [319, 61] on span "In mẫu A5" at bounding box center [315, 62] width 43 height 15
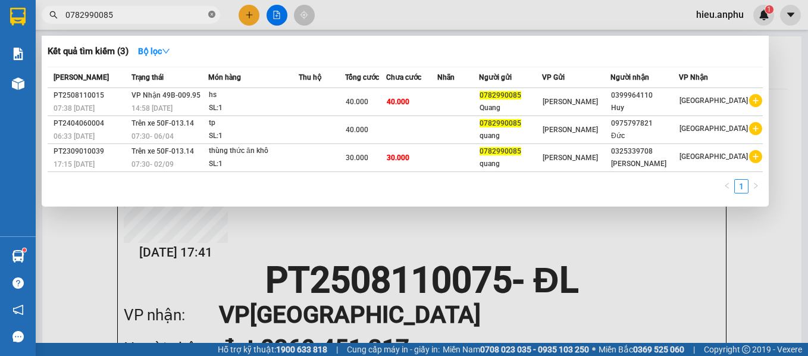
click at [212, 16] on icon "close-circle" at bounding box center [211, 14] width 7 height 7
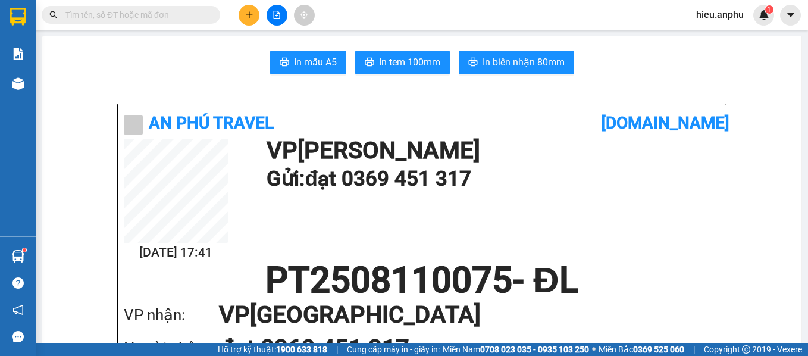
click at [277, 15] on icon "file-add" at bounding box center [276, 15] width 8 height 8
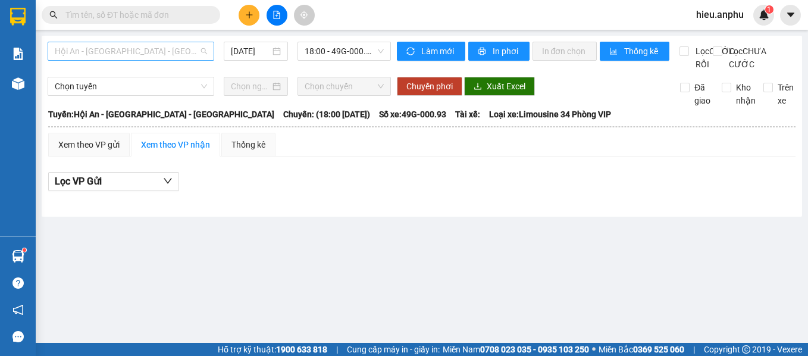
click at [183, 50] on span "Hội An - [GEOGRAPHIC_DATA] - [GEOGRAPHIC_DATA]" at bounding box center [131, 51] width 152 height 18
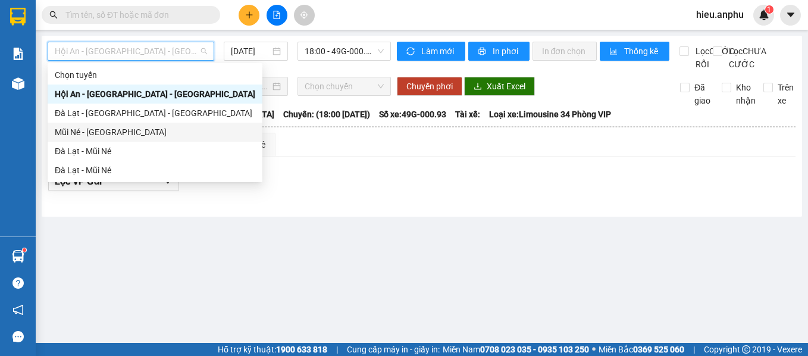
click at [96, 136] on div "Mũi Né - [GEOGRAPHIC_DATA]" at bounding box center [155, 132] width 200 height 13
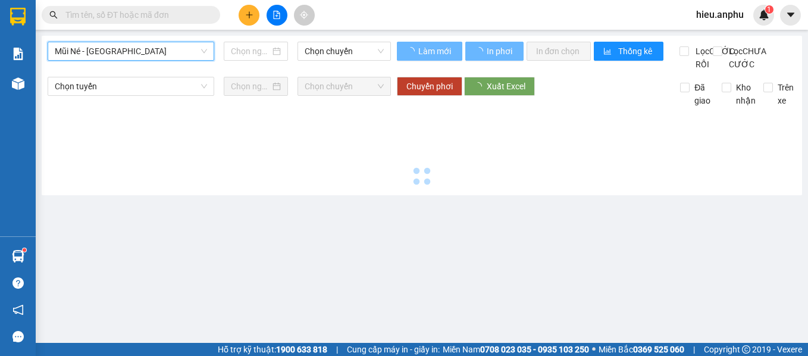
type input "[DATE]"
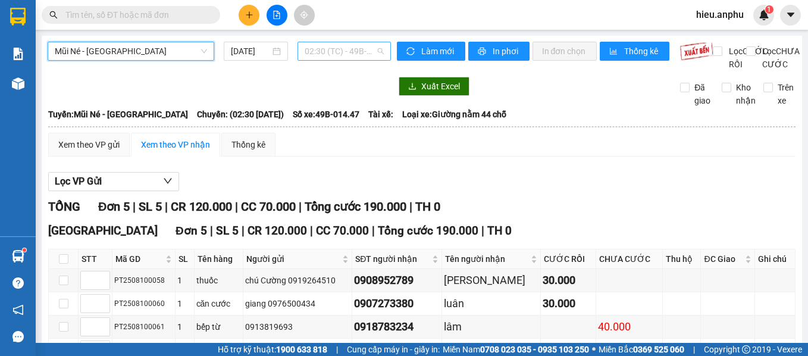
click at [371, 50] on span "02:30 (TC) - 49B-014.47" at bounding box center [344, 51] width 79 height 18
click at [168, 53] on span "Mũi Né - [GEOGRAPHIC_DATA]" at bounding box center [131, 51] width 152 height 18
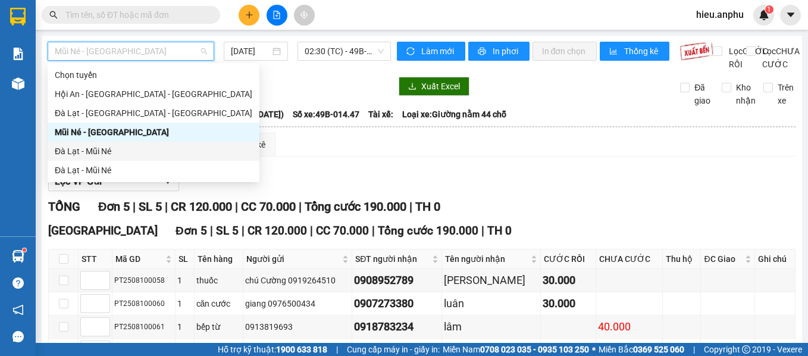
click at [77, 150] on div "Đà Lạt - Mũi Né" at bounding box center [153, 151] width 197 height 13
type input "[DATE]"
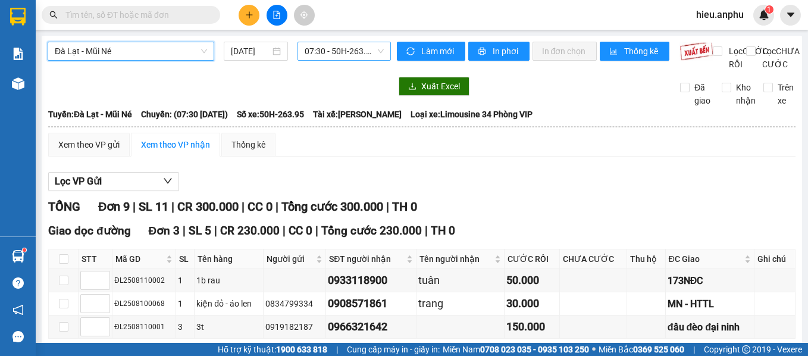
click at [369, 55] on span "07:30 - 50H-263.95" at bounding box center [344, 51] width 79 height 18
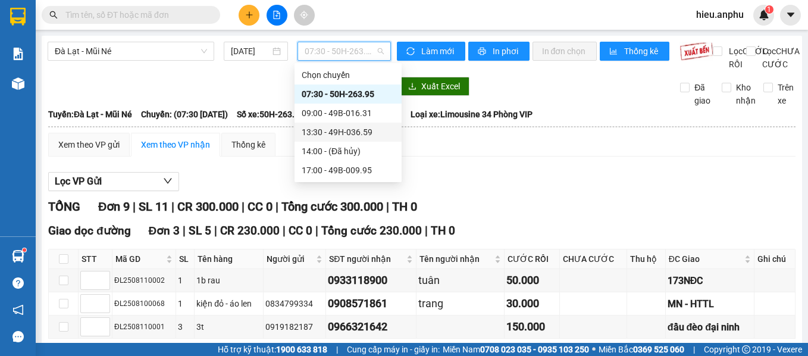
click at [350, 135] on div "13:30 - 49H-036.59" at bounding box center [348, 132] width 93 height 13
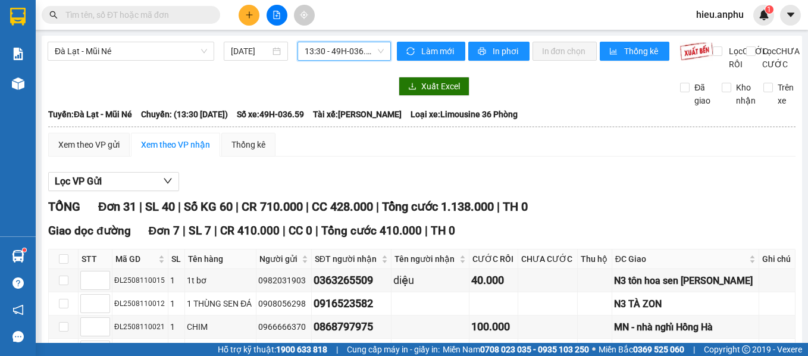
click at [371, 57] on span "13:30 - 49H-036.59" at bounding box center [344, 51] width 79 height 18
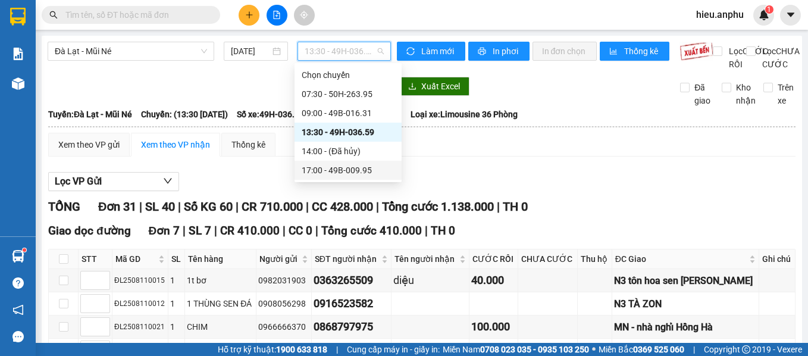
click at [333, 167] on div "17:00 - 49B-009.95" at bounding box center [348, 170] width 93 height 13
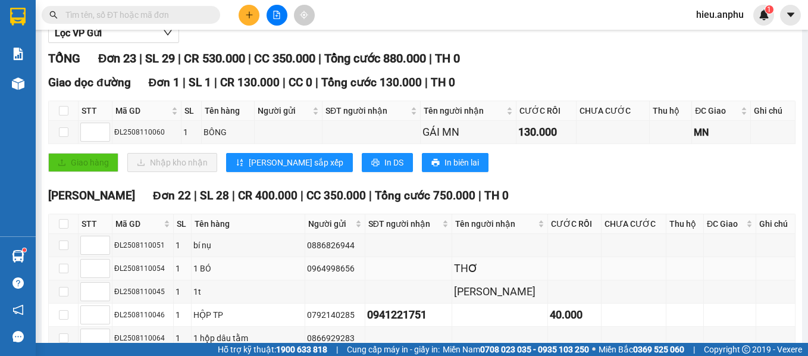
scroll to position [267, 0]
